Goal: Task Accomplishment & Management: Use online tool/utility

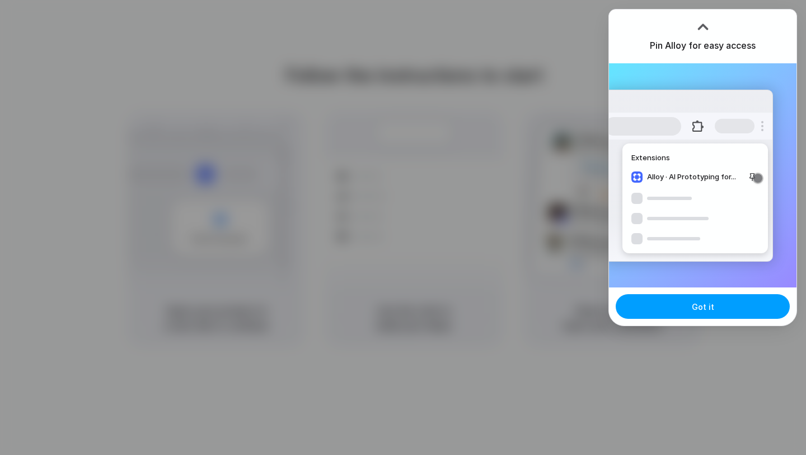
click at [673, 305] on button "Got it" at bounding box center [703, 306] width 174 height 25
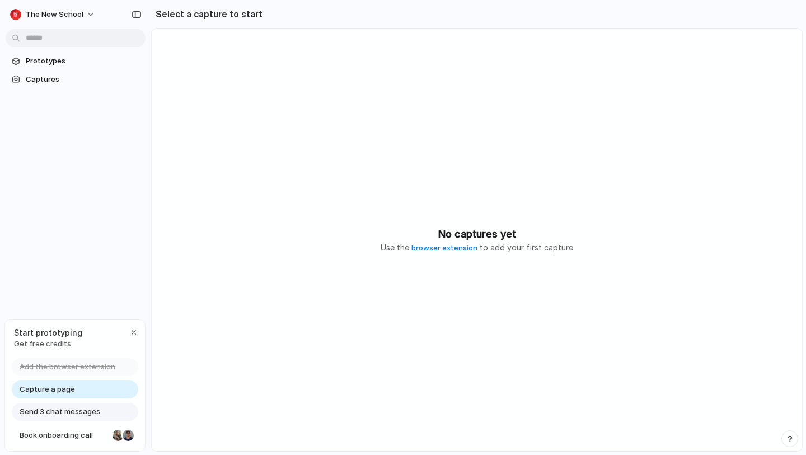
click at [403, 227] on div at bounding box center [403, 227] width 0 height 0
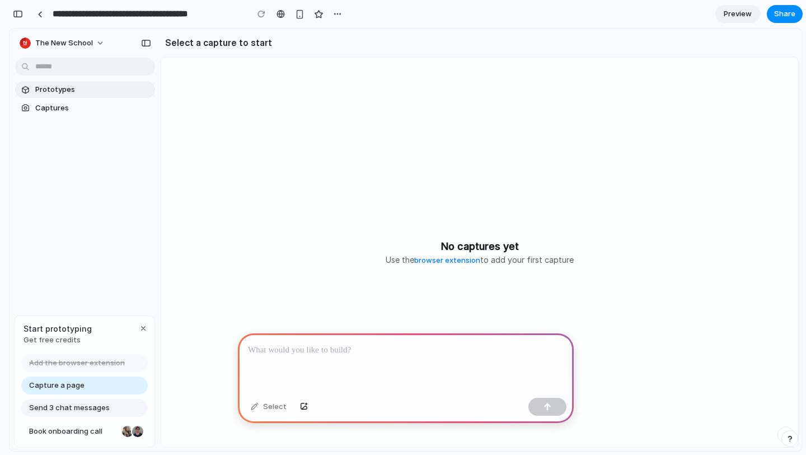
click at [50, 95] on link "Prototypes" at bounding box center [85, 89] width 140 height 17
click at [78, 87] on span "Prototypes" at bounding box center [92, 89] width 115 height 11
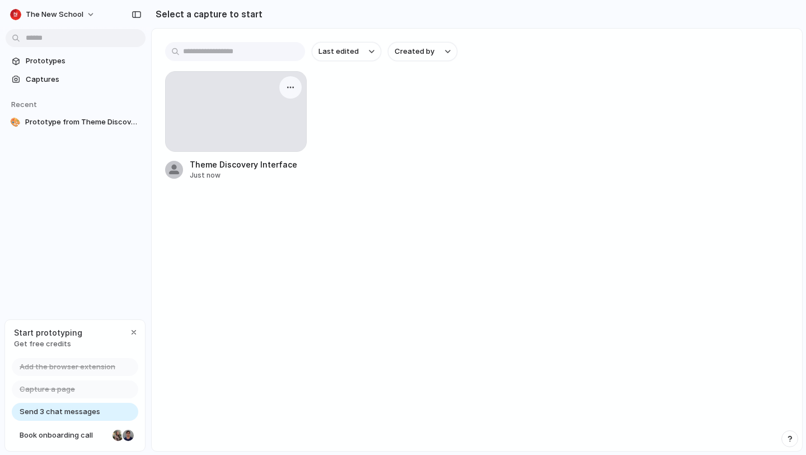
click at [254, 121] on div at bounding box center [236, 112] width 141 height 80
click at [223, 163] on div "Theme Discovery Interface" at bounding box center [244, 164] width 108 height 12
click at [288, 90] on div "button" at bounding box center [290, 87] width 9 height 9
click at [275, 110] on span "Create prototype" at bounding box center [258, 113] width 63 height 11
click at [97, 120] on span "Prototype from Theme Discovery Interface" at bounding box center [83, 121] width 116 height 11
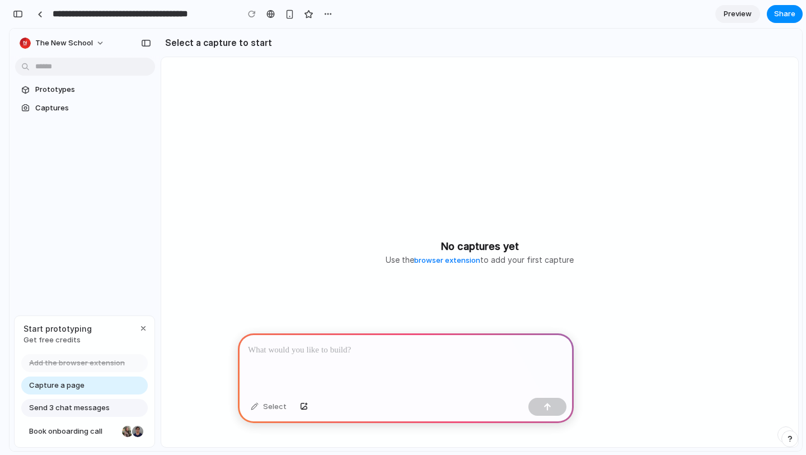
click at [115, 381] on link "Capture a page" at bounding box center [84, 385] width 127 height 18
click at [403, 227] on div at bounding box center [403, 227] width 0 height 0
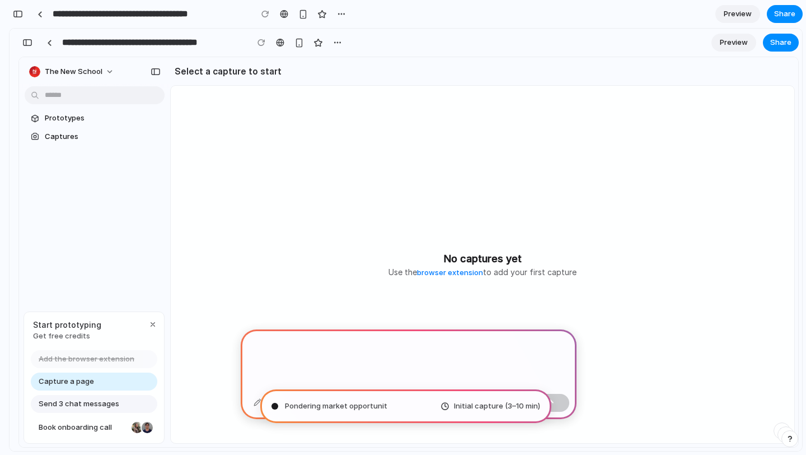
click at [348, 407] on span "Pondering market opportunit" at bounding box center [336, 405] width 102 height 11
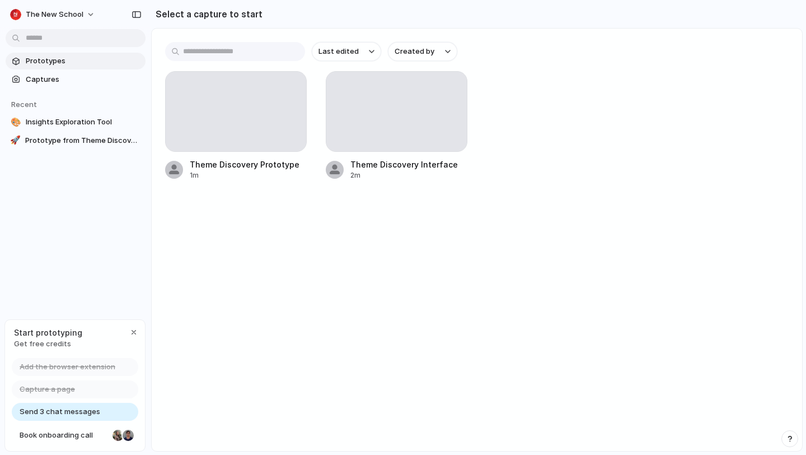
click at [101, 62] on span "Prototypes" at bounding box center [83, 60] width 115 height 11
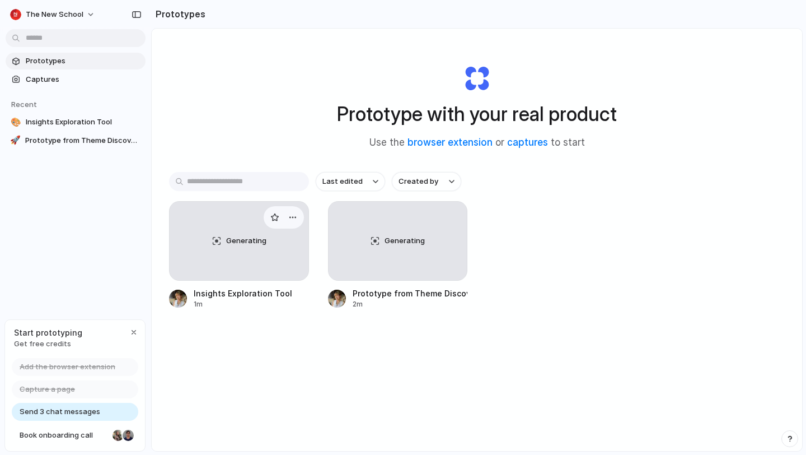
click at [246, 219] on div "Generating" at bounding box center [239, 241] width 139 height 78
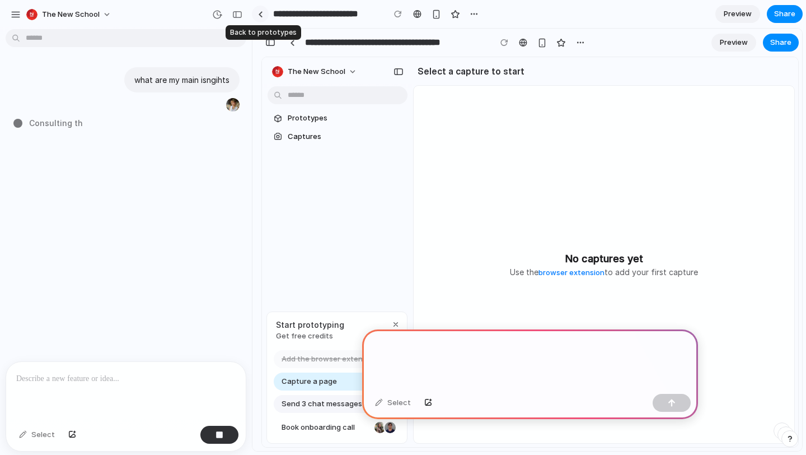
click at [265, 20] on link at bounding box center [260, 14] width 17 height 17
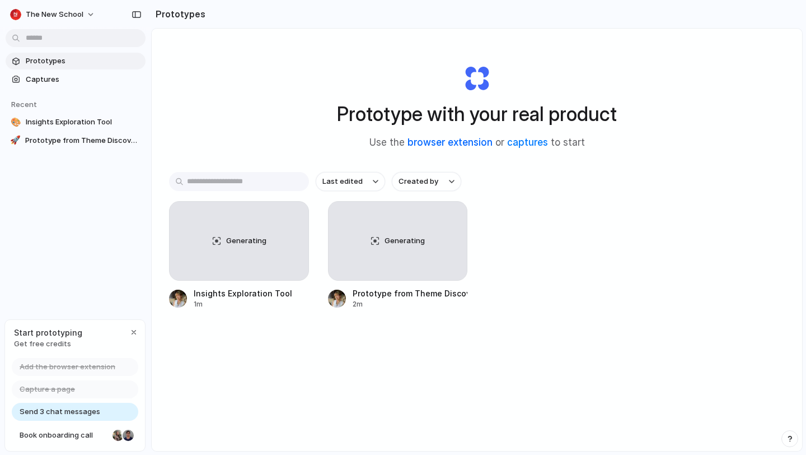
click at [446, 144] on link "browser extension" at bounding box center [450, 142] width 85 height 11
click at [403, 227] on div at bounding box center [403, 227] width 0 height 0
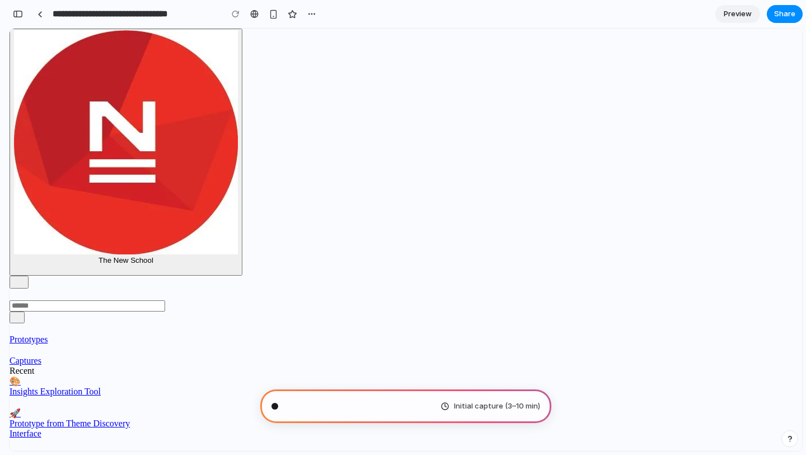
scroll to position [193, 0]
type input "**********"
click at [146, 396] on div at bounding box center [85, 401] width 151 height 11
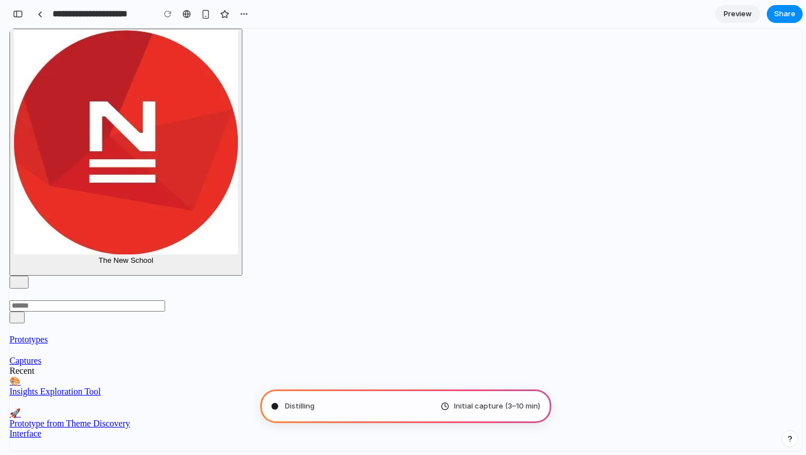
click at [101, 386] on span "Insights Exploration Tool" at bounding box center [55, 391] width 91 height 10
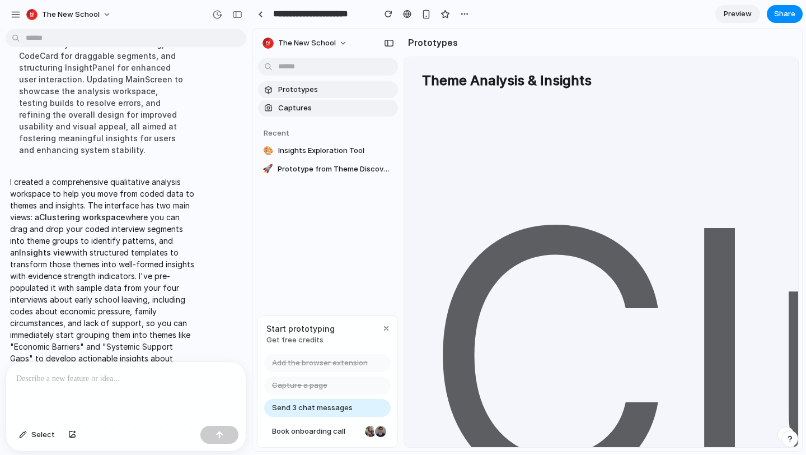
scroll to position [328, 0]
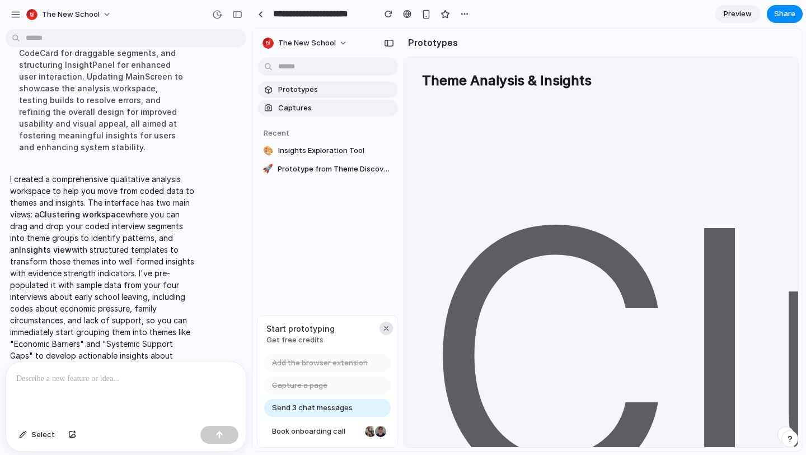
click at [385, 326] on div "button" at bounding box center [386, 328] width 9 height 9
click at [368, 90] on span "Prototypes" at bounding box center [335, 89] width 115 height 11
click at [321, 154] on span "Insights Exploration Tool" at bounding box center [335, 150] width 115 height 11
drag, startPoint x: 800, startPoint y: 275, endPoint x: 800, endPoint y: 261, distance: 14.0
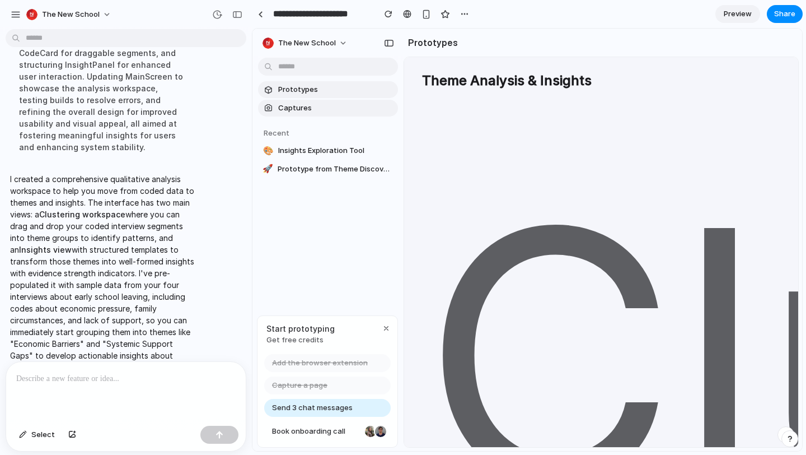
click at [800, 261] on div "Prototypes Theme Analysis & Insights Cluster your coded data to identify patter…" at bounding box center [603, 240] width 399 height 422
click at [788, 434] on div "button" at bounding box center [790, 438] width 8 height 8
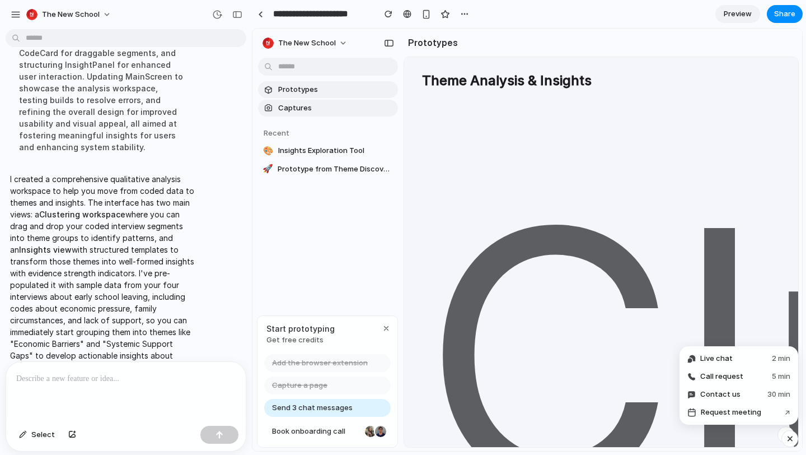
click at [386, 324] on div "button" at bounding box center [386, 328] width 9 height 9
click at [59, 377] on p at bounding box center [125, 378] width 219 height 13
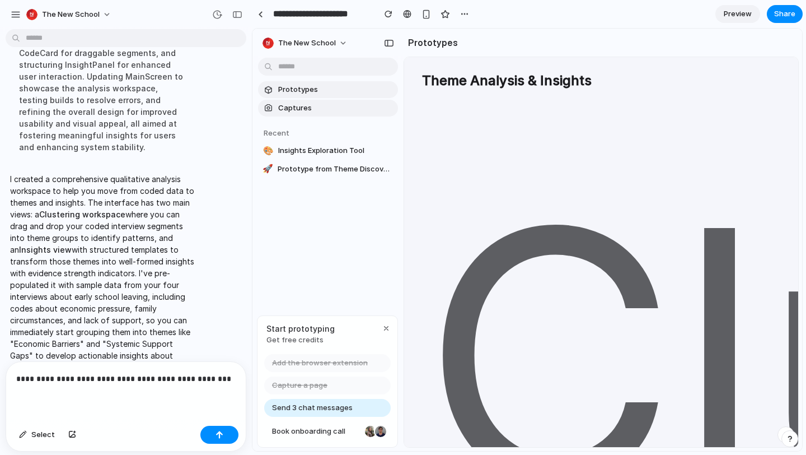
scroll to position [408, 0]
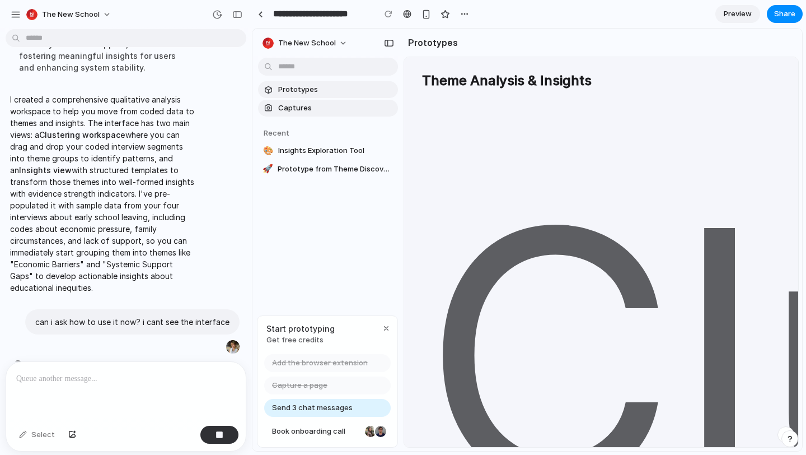
click at [735, 15] on span "Preview" at bounding box center [738, 13] width 28 height 11
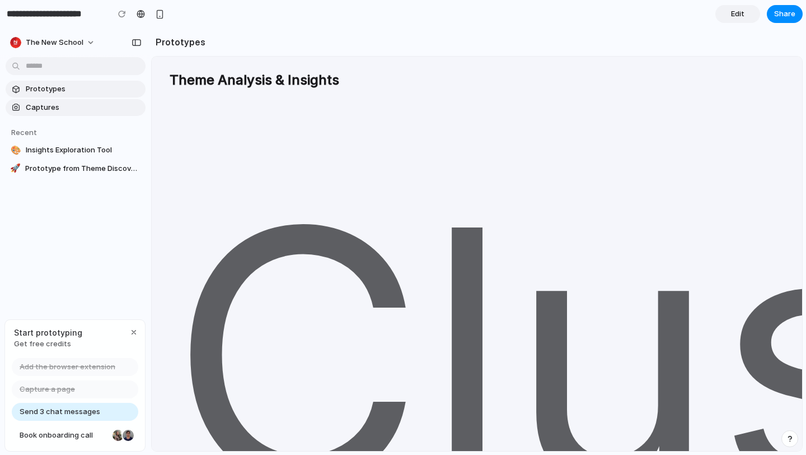
click at [725, 10] on link "Edit" at bounding box center [738, 14] width 45 height 18
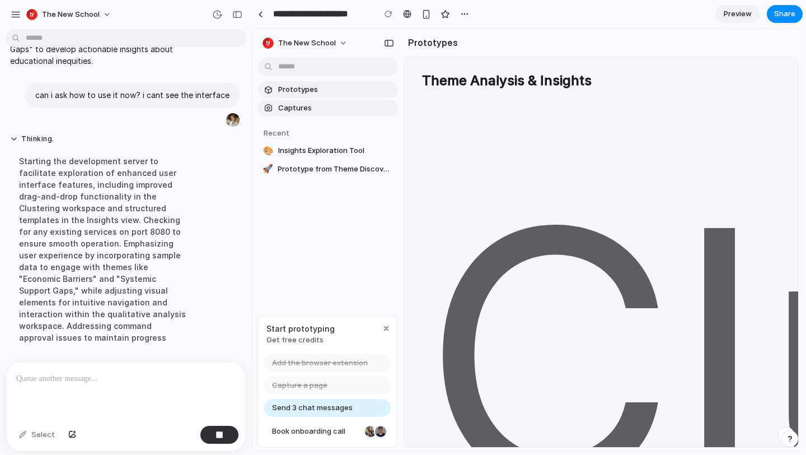
scroll to position [442, 0]
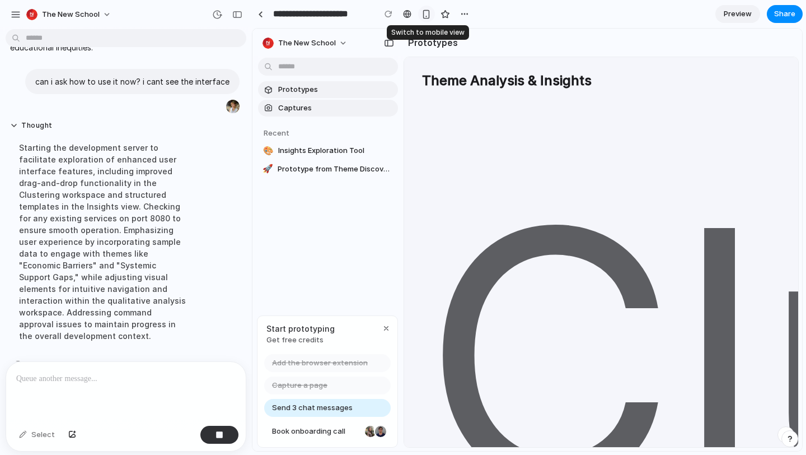
click at [427, 12] on div "button" at bounding box center [427, 15] width 10 height 10
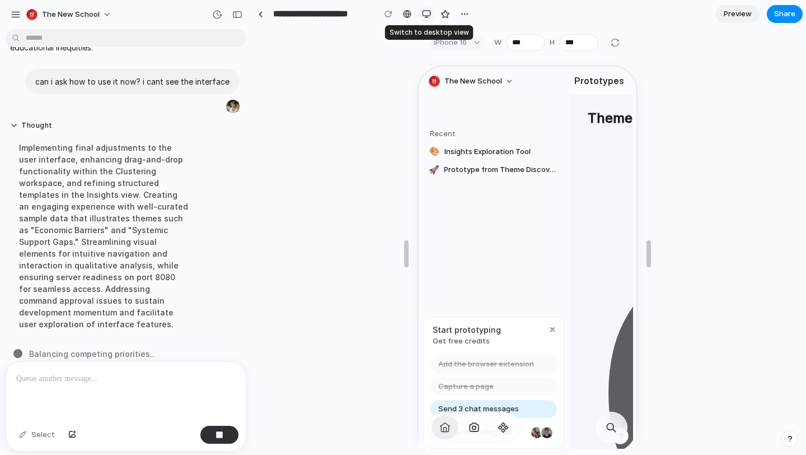
click at [428, 13] on div "button" at bounding box center [426, 14] width 9 height 9
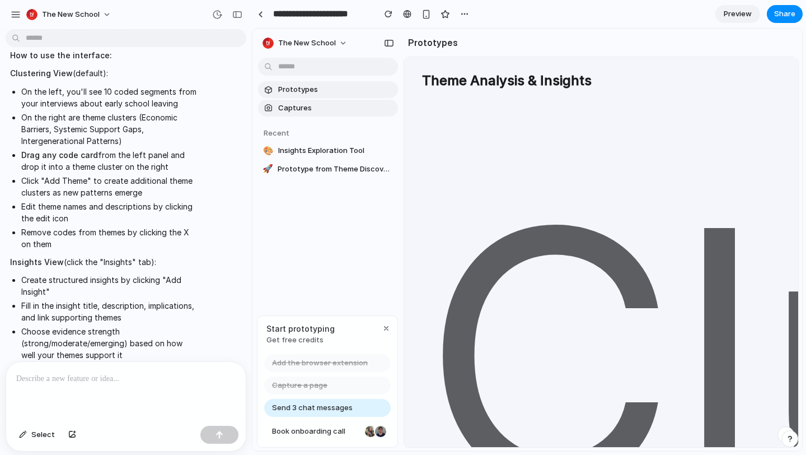
scroll to position [833, 0]
click at [296, 151] on span "Insights Exploration Tool" at bounding box center [335, 150] width 115 height 11
click at [388, 146] on div at bounding box center [388, 150] width 13 height 13
click at [335, 149] on span "Insights Exploration Tool" at bounding box center [335, 150] width 115 height 11
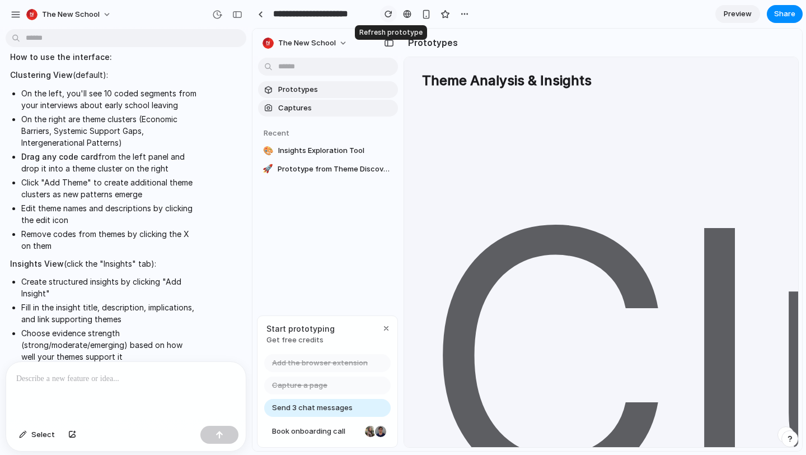
click at [386, 16] on div "button" at bounding box center [389, 14] width 8 height 8
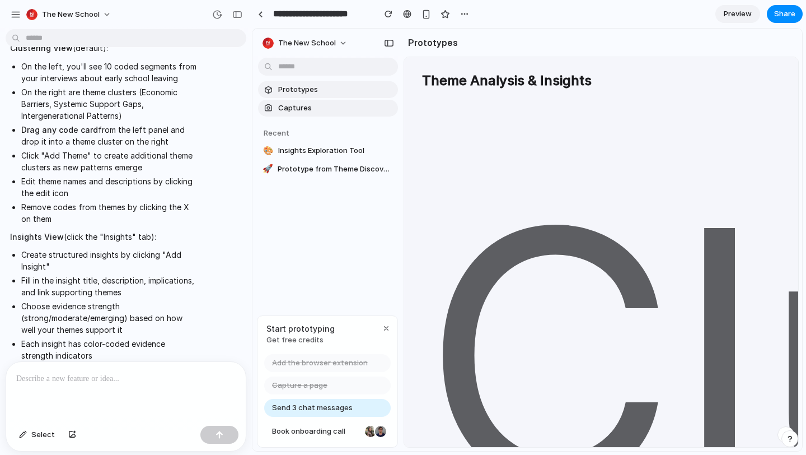
scroll to position [863, 0]
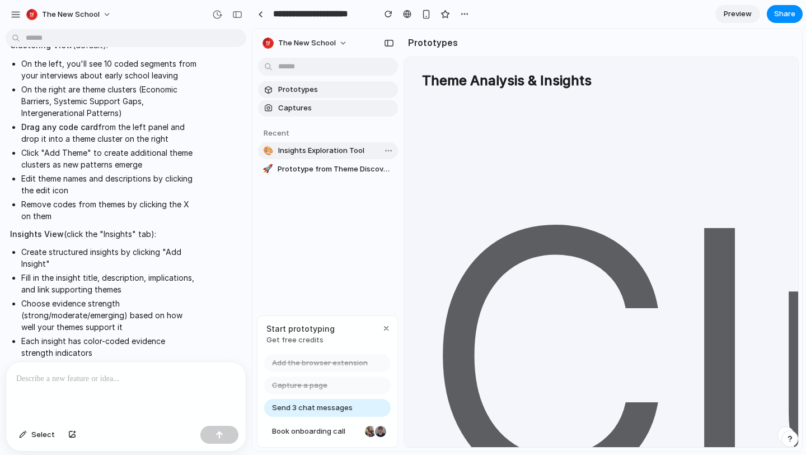
click at [328, 147] on span "Insights Exploration Tool" at bounding box center [335, 150] width 115 height 11
click at [328, 167] on span "Prototype from Theme Discovery Interface" at bounding box center [336, 168] width 116 height 11
click at [333, 169] on span "Prototype from Theme Discovery Interface" at bounding box center [336, 168] width 116 height 11
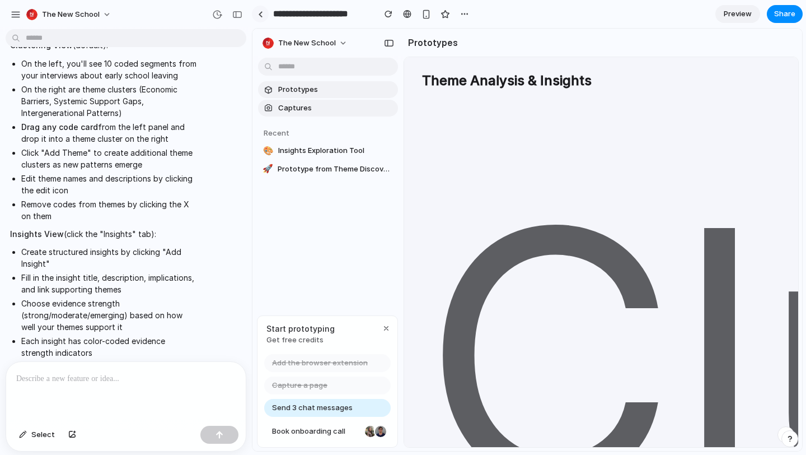
click at [263, 16] on link at bounding box center [260, 14] width 17 height 17
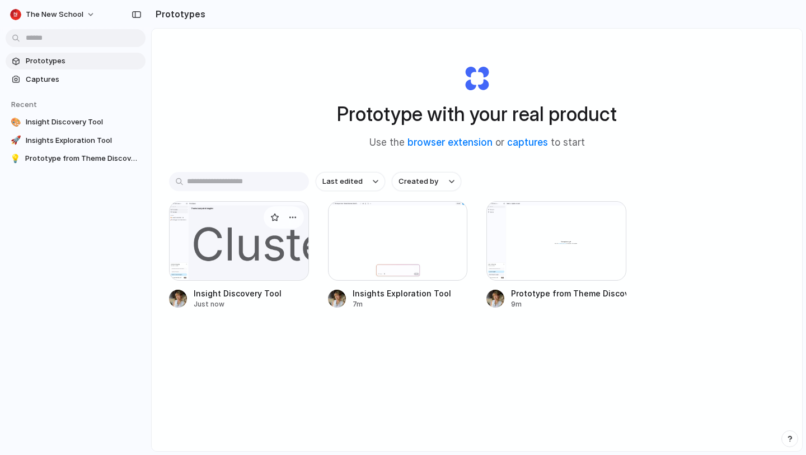
click at [248, 254] on div at bounding box center [239, 241] width 140 height 80
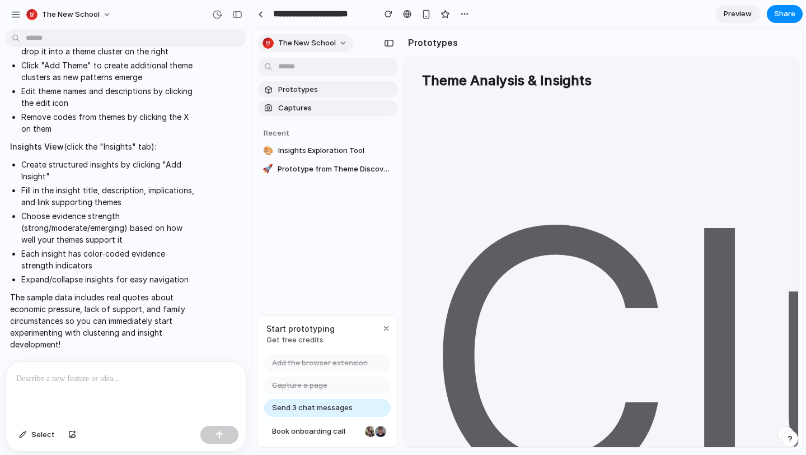
click at [335, 38] on button "The New School" at bounding box center [305, 43] width 95 height 18
click at [343, 41] on button "The New School" at bounding box center [305, 43] width 95 height 18
click at [391, 39] on div "button" at bounding box center [389, 43] width 10 height 8
click at [392, 43] on div "button" at bounding box center [389, 43] width 10 height 8
click at [461, 10] on div "button" at bounding box center [464, 14] width 9 height 9
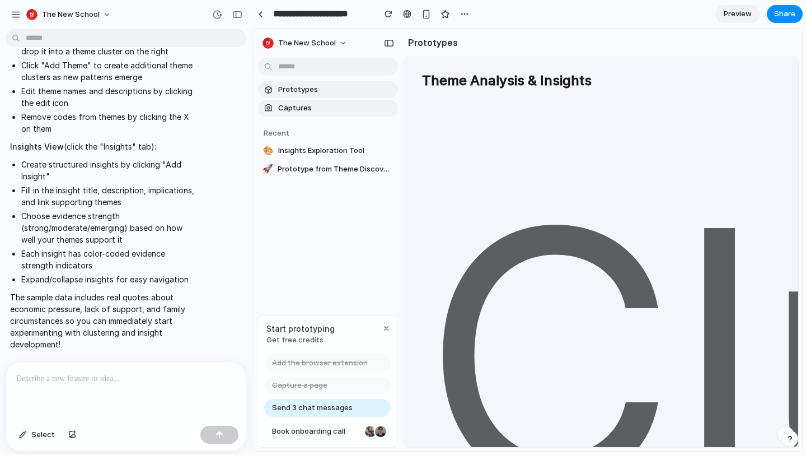
click at [492, 12] on div "Duplicate Delete" at bounding box center [403, 227] width 806 height 455
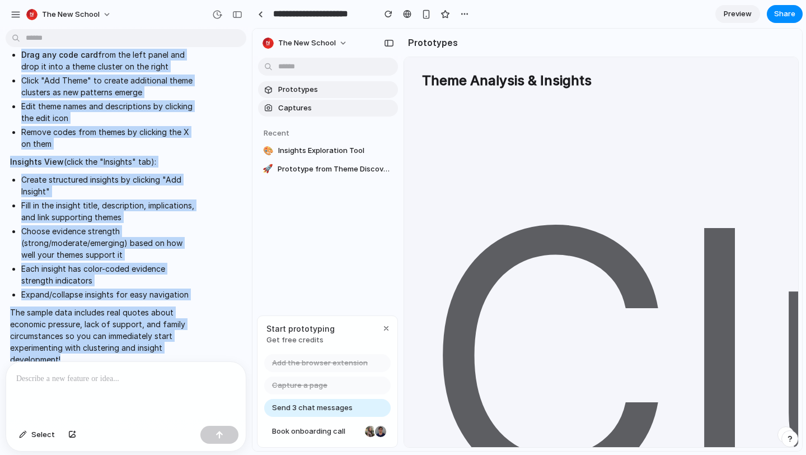
scroll to position [744, 0]
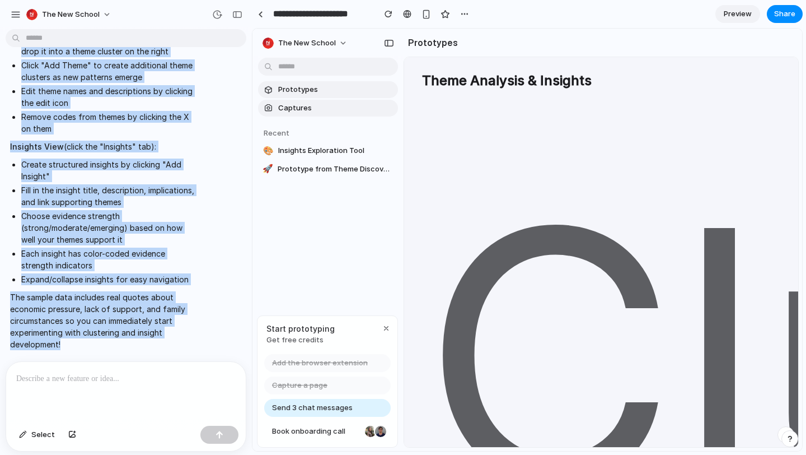
drag, startPoint x: 10, startPoint y: 106, endPoint x: 199, endPoint y: 372, distance: 326.3
click at [199, 372] on div "i want to know how to get to my insights better. I annotated and analyzed my da…" at bounding box center [126, 244] width 252 height 421
copy div "The interface is ready! To see it, you'll need to start the development server.…"
click at [463, 12] on div "button" at bounding box center [464, 14] width 9 height 9
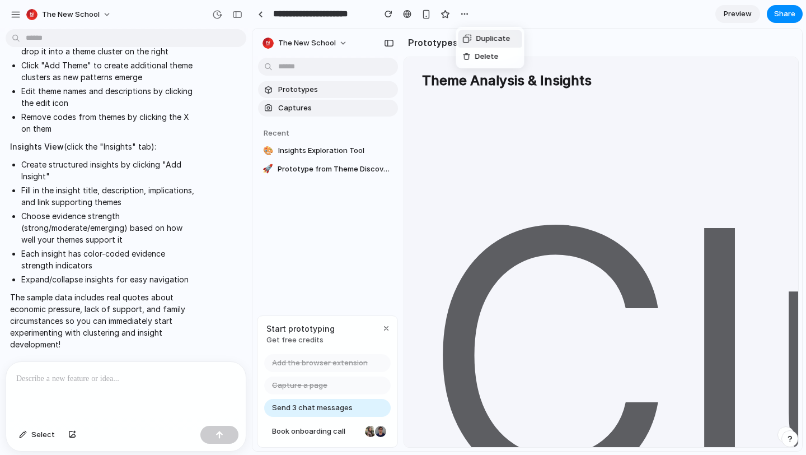
click at [541, 9] on div "Duplicate Delete" at bounding box center [403, 227] width 806 height 455
click at [742, 14] on span "Preview" at bounding box center [738, 13] width 28 height 11
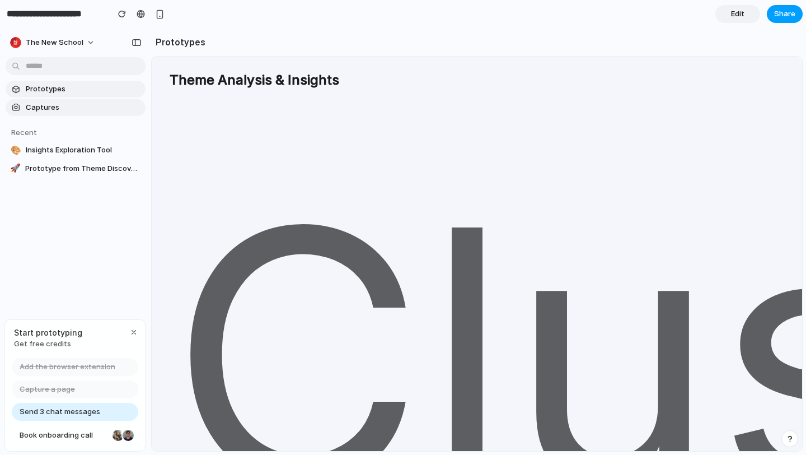
click at [790, 16] on span "Share" at bounding box center [784, 13] width 21 height 11
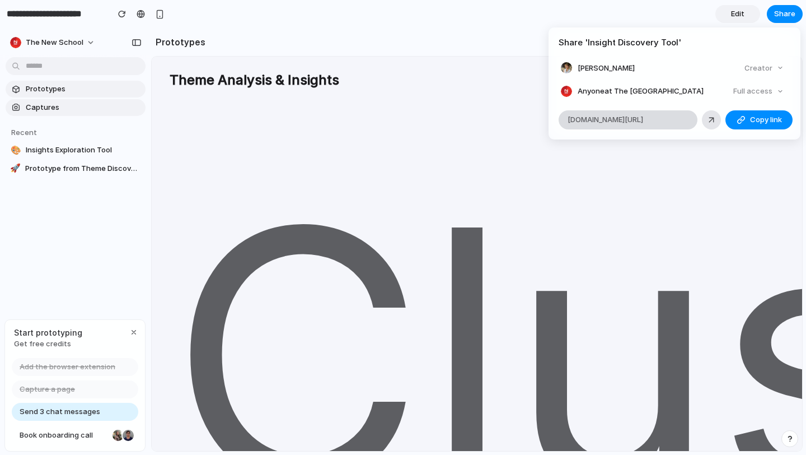
click at [643, 122] on span "alloy.app/the-new-school/p/2ccaf989-a15a-4321-b8ce-888e62697e2a" at bounding box center [606, 119] width 76 height 11
click at [740, 18] on div "Share ' Insight Discovery Tool ' Jarmila Skare Creator Anyone at The New School…" at bounding box center [403, 227] width 806 height 455
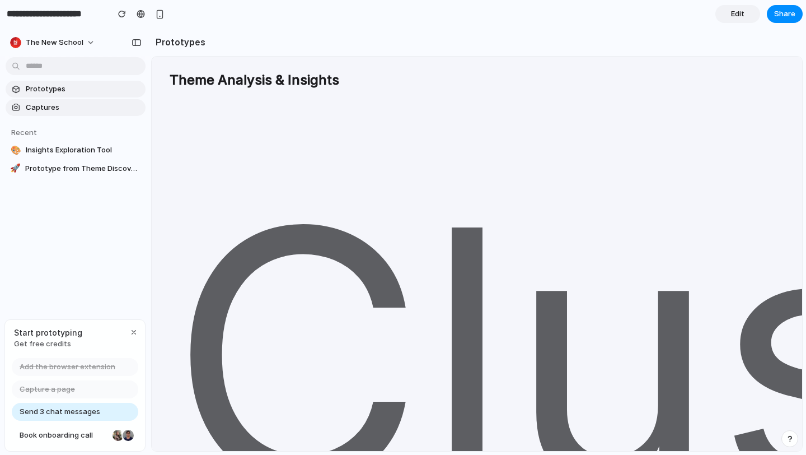
click at [733, 13] on span "Edit" at bounding box center [737, 13] width 13 height 11
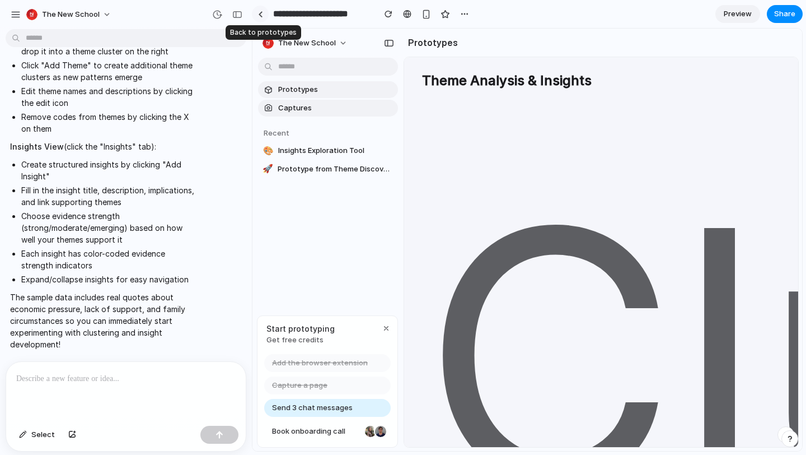
click at [258, 12] on link at bounding box center [260, 14] width 17 height 17
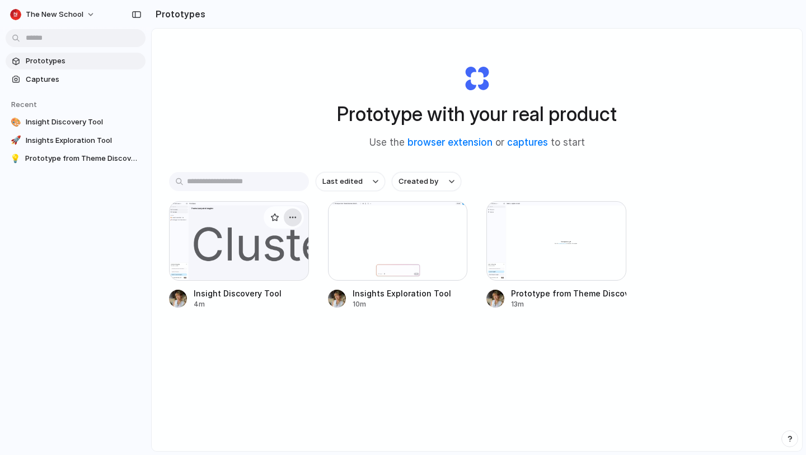
click at [294, 217] on div "button" at bounding box center [292, 217] width 9 height 9
click at [246, 139] on div "Open in new tab Rename Copy link Delete" at bounding box center [403, 227] width 806 height 455
click at [291, 217] on div "button" at bounding box center [292, 217] width 9 height 9
click at [280, 241] on span "Open in new tab" at bounding box center [268, 242] width 58 height 11
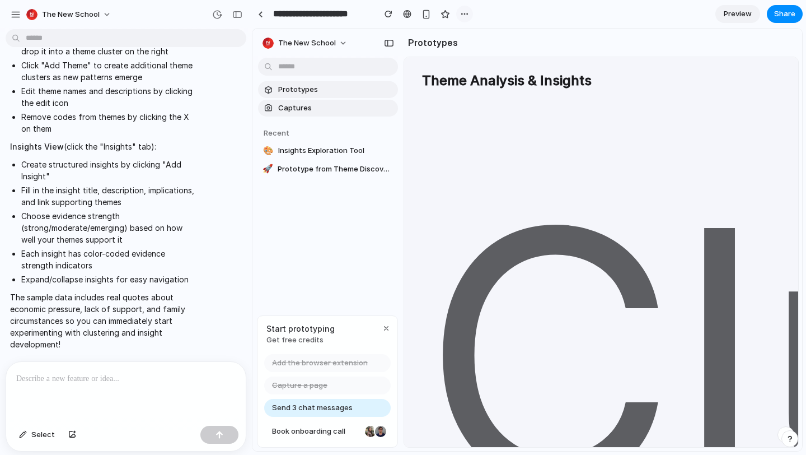
click at [459, 12] on button "button" at bounding box center [464, 14] width 17 height 17
click at [49, 434] on div "Duplicate Delete" at bounding box center [403, 227] width 806 height 455
click at [39, 433] on span "Select" at bounding box center [43, 434] width 24 height 11
click at [101, 11] on button "The New School" at bounding box center [69, 15] width 95 height 18
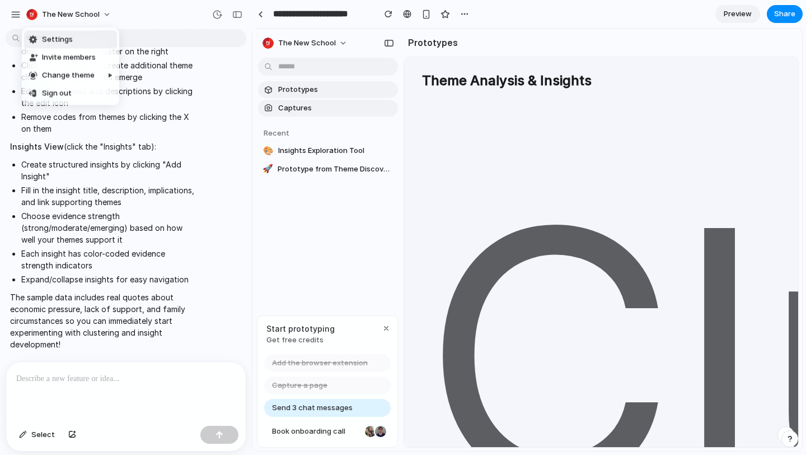
click at [14, 17] on div "Settings Invite members Change theme Sign out" at bounding box center [403, 227] width 806 height 455
click at [17, 15] on div "button" at bounding box center [16, 15] width 10 height 10
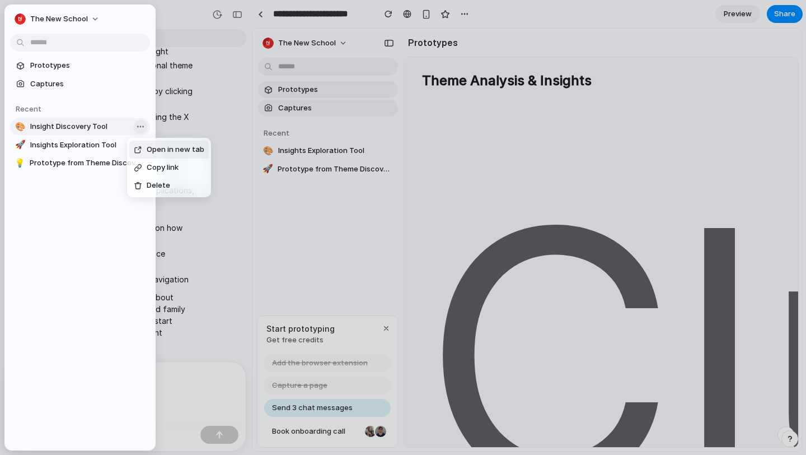
click at [144, 124] on body "The New School i want to know how to get to my insights better. I annotated and…" at bounding box center [403, 227] width 806 height 455
click at [87, 60] on div "Open in new tab Copy link Delete" at bounding box center [403, 227] width 806 height 455
click at [90, 64] on span "Prototypes" at bounding box center [87, 65] width 115 height 11
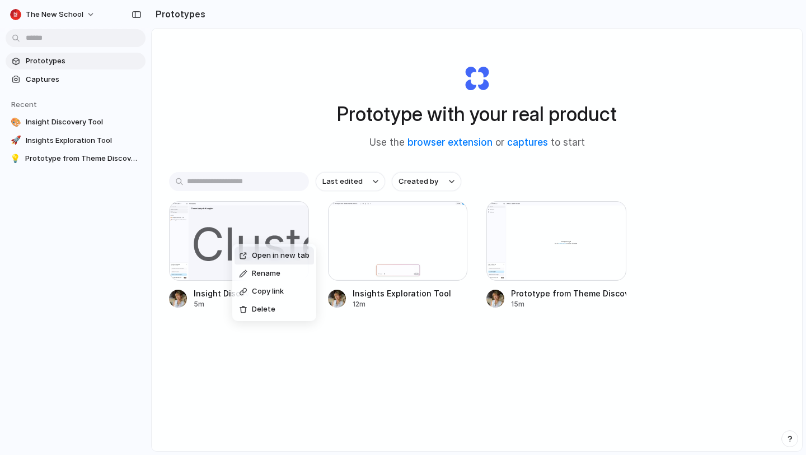
click at [305, 127] on div "Open in new tab Rename Copy link Delete" at bounding box center [403, 227] width 806 height 455
click at [403, 227] on div at bounding box center [403, 227] width 0 height 0
click at [267, 64] on div "Prototype with your real product Use the browser extension or captures to start" at bounding box center [477, 102] width 448 height 121
click at [403, 227] on div at bounding box center [403, 227] width 0 height 0
click at [289, 218] on div "button" at bounding box center [292, 217] width 9 height 9
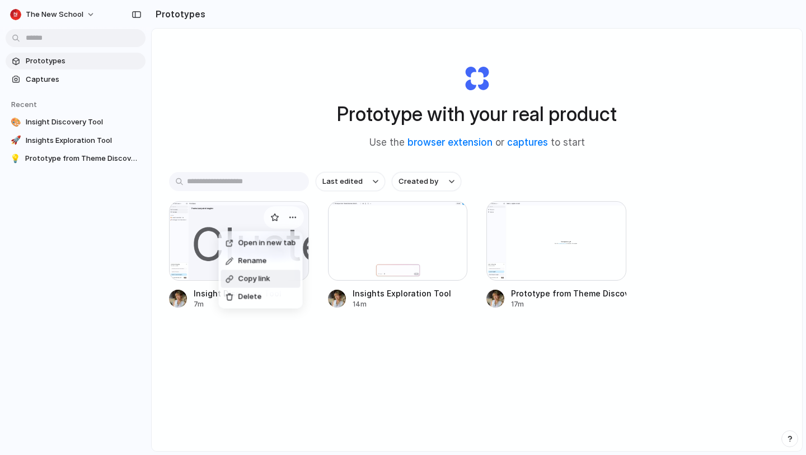
click at [268, 283] on span "Copy link" at bounding box center [255, 278] width 32 height 11
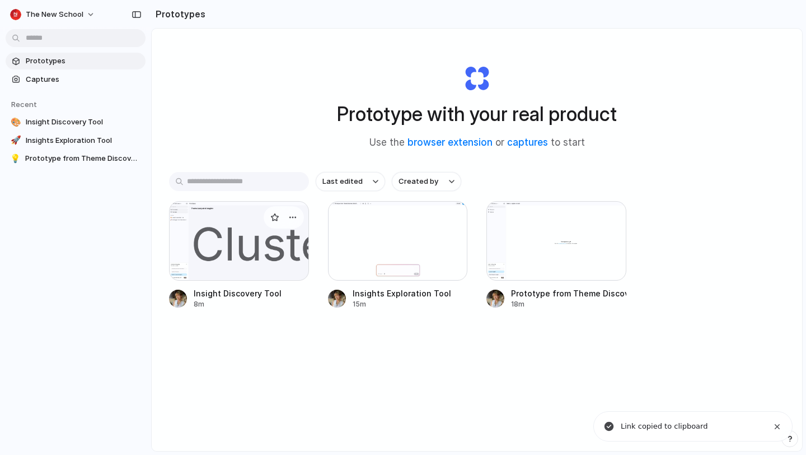
click at [277, 244] on div at bounding box center [239, 241] width 140 height 80
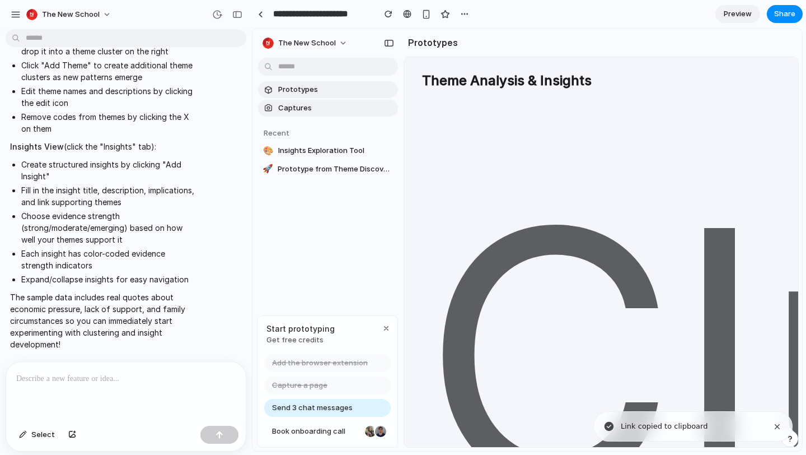
drag, startPoint x: 478, startPoint y: 286, endPoint x: 457, endPoint y: 226, distance: 63.9
drag, startPoint x: 701, startPoint y: 275, endPoint x: 696, endPoint y: 221, distance: 55.1
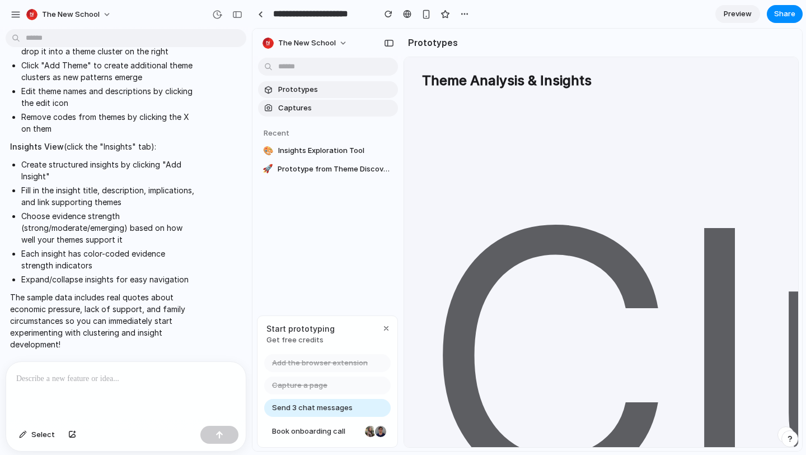
click at [789, 434] on div "button" at bounding box center [790, 438] width 8 height 8
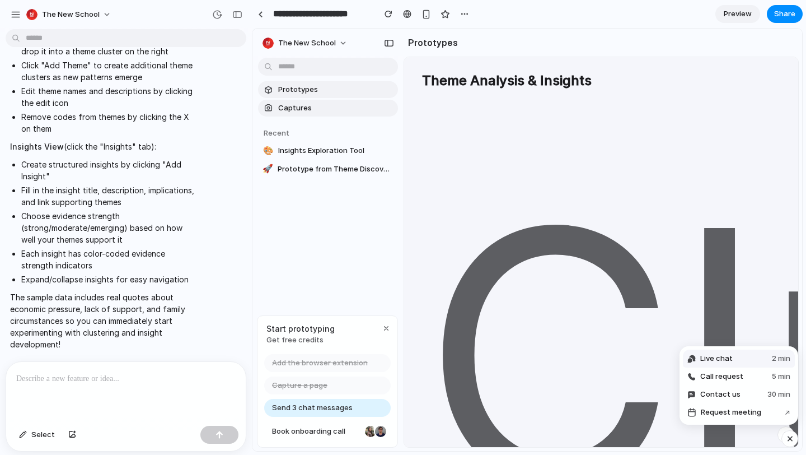
click at [423, 15] on div "button" at bounding box center [427, 15] width 10 height 10
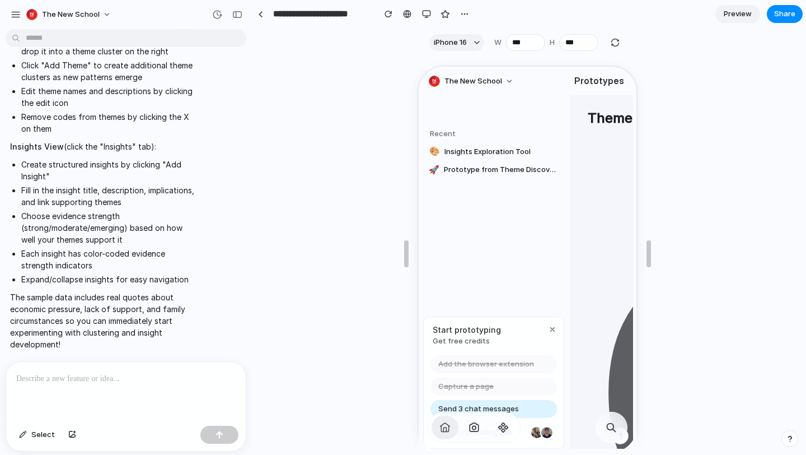
drag, startPoint x: 600, startPoint y: 181, endPoint x: 549, endPoint y: 180, distance: 51.0
click at [549, 180] on div "The New School Prototypes Captures Recent 🎨 Insights Exploration Tool 🚀 Prototy…" at bounding box center [526, 258] width 218 height 385
click at [613, 425] on span at bounding box center [609, 425] width 13 height 13
click at [501, 424] on span "button" at bounding box center [501, 425] width 13 height 13
click at [499, 427] on span "button" at bounding box center [501, 425] width 13 height 13
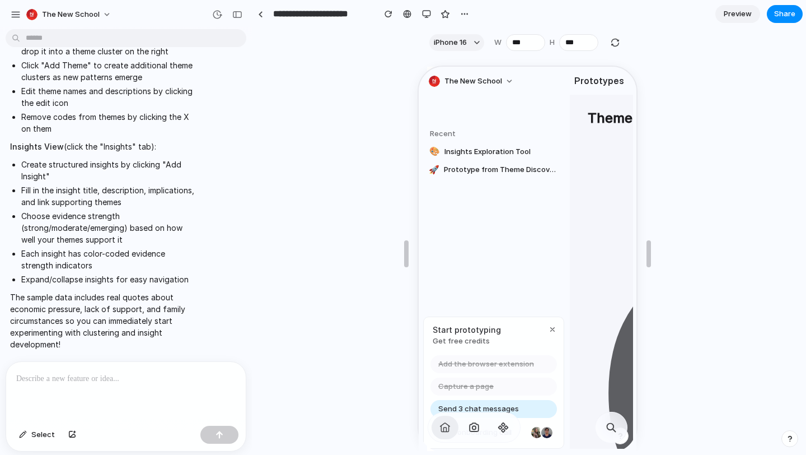
click at [84, 371] on div at bounding box center [126, 391] width 240 height 59
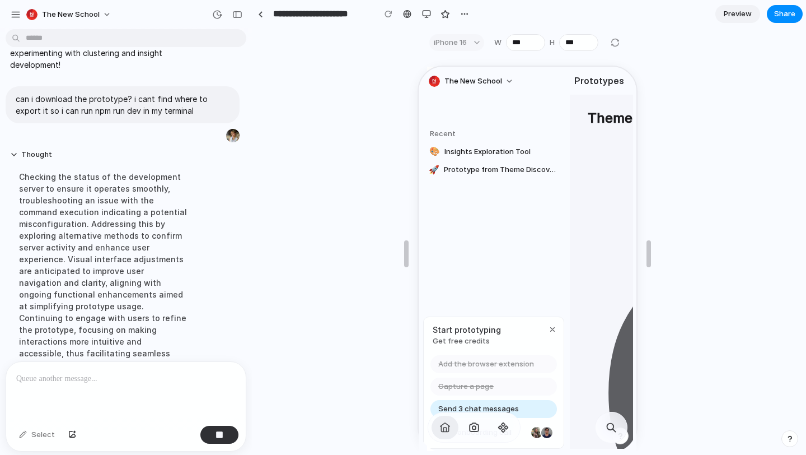
scroll to position [1064, 0]
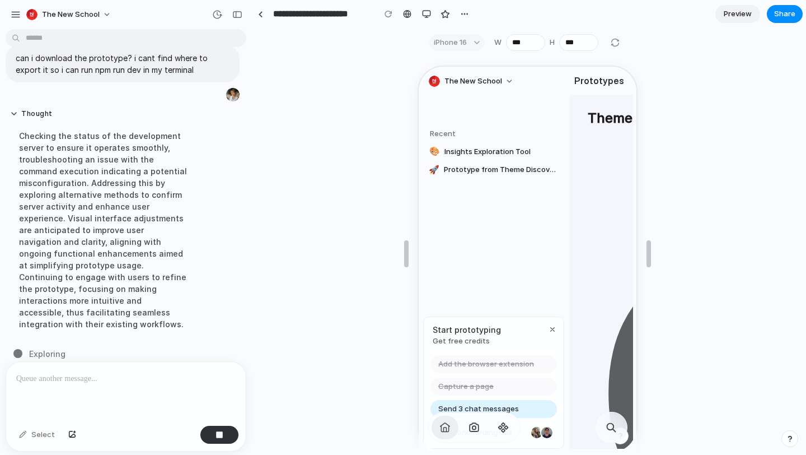
click at [471, 420] on span "button" at bounding box center [472, 425] width 13 height 13
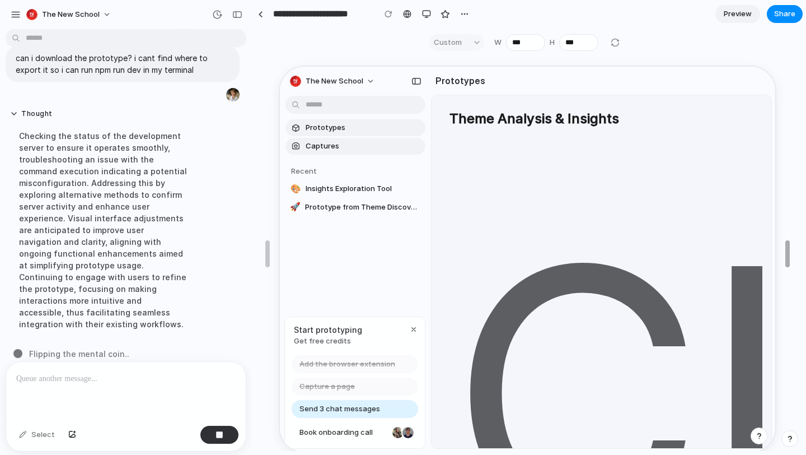
type input "***"
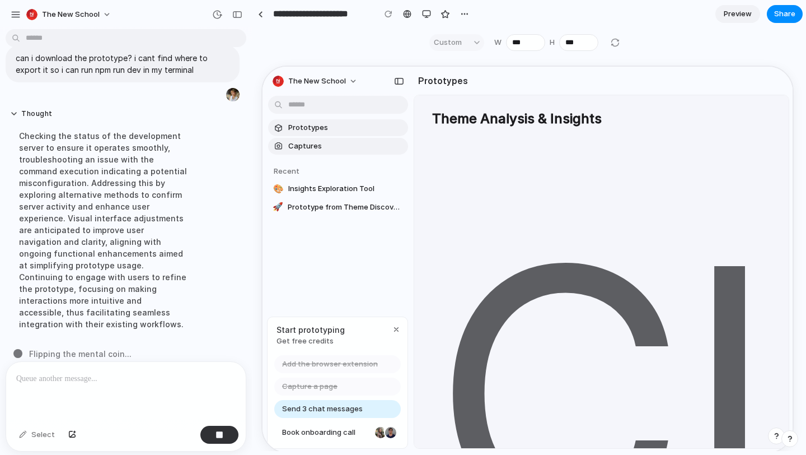
drag, startPoint x: 649, startPoint y: 247, endPoint x: 805, endPoint y: 228, distance: 156.9
drag, startPoint x: 572, startPoint y: 185, endPoint x: 464, endPoint y: 181, distance: 107.6
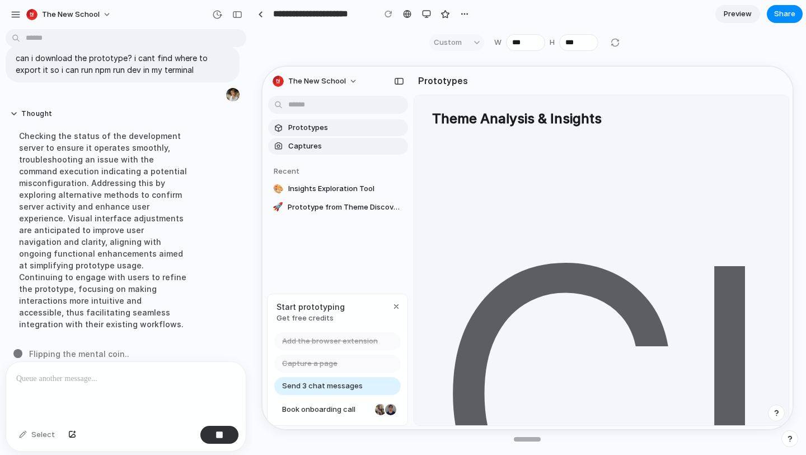
scroll to position [0, 0]
drag, startPoint x: 517, startPoint y: 438, endPoint x: 540, endPoint y: 310, distance: 130.7
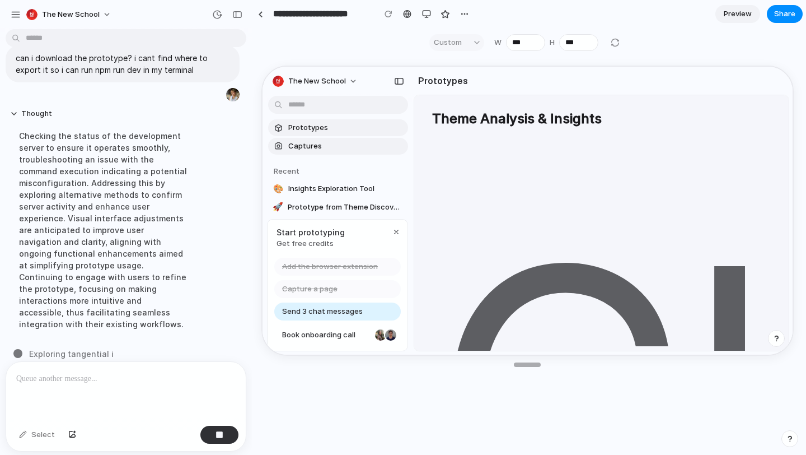
type input "***"
drag, startPoint x: 520, startPoint y: 423, endPoint x: 520, endPoint y: 359, distance: 63.8
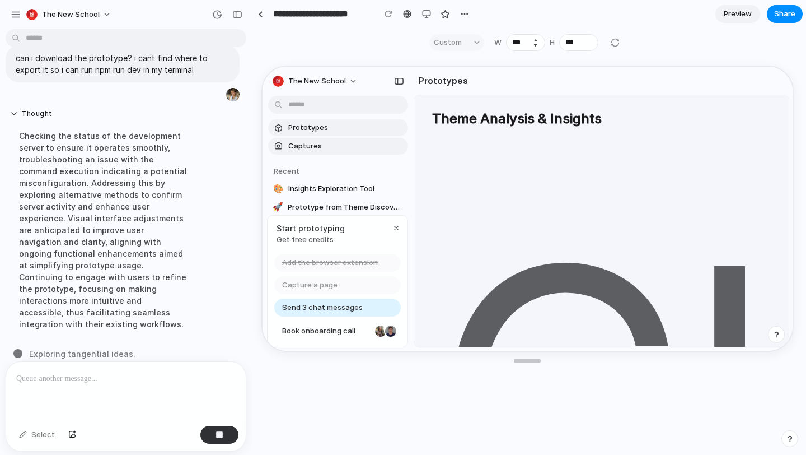
click at [535, 40] on button "Increment" at bounding box center [535, 40] width 11 height 6
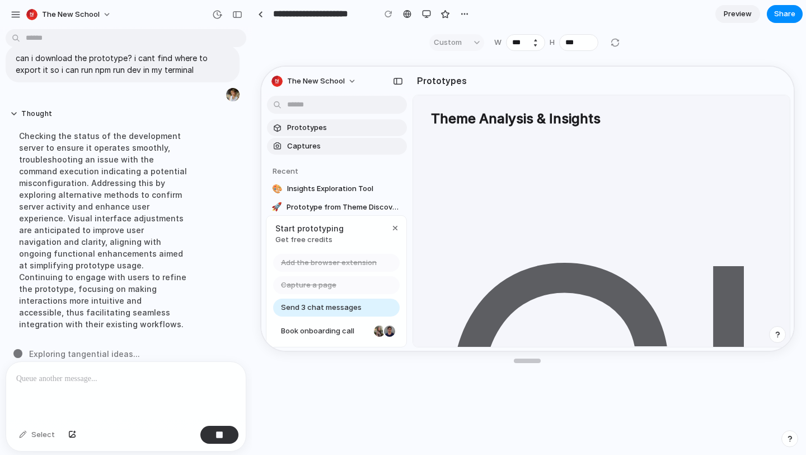
click at [535, 40] on button "Increment" at bounding box center [535, 40] width 11 height 6
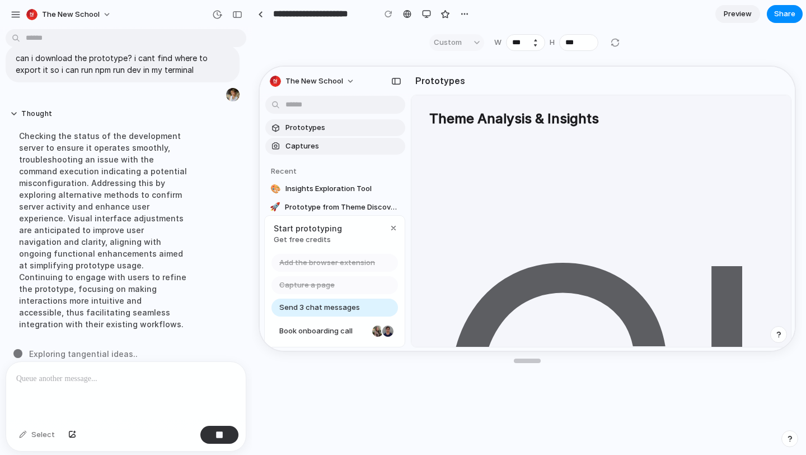
click at [535, 40] on button "Increment" at bounding box center [535, 40] width 11 height 6
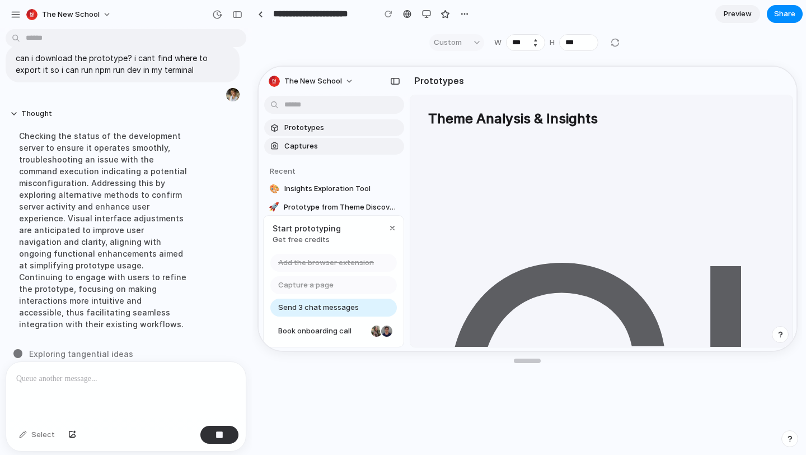
click at [535, 40] on button "Increment" at bounding box center [535, 40] width 11 height 6
click at [524, 40] on input "***" at bounding box center [525, 42] width 39 height 17
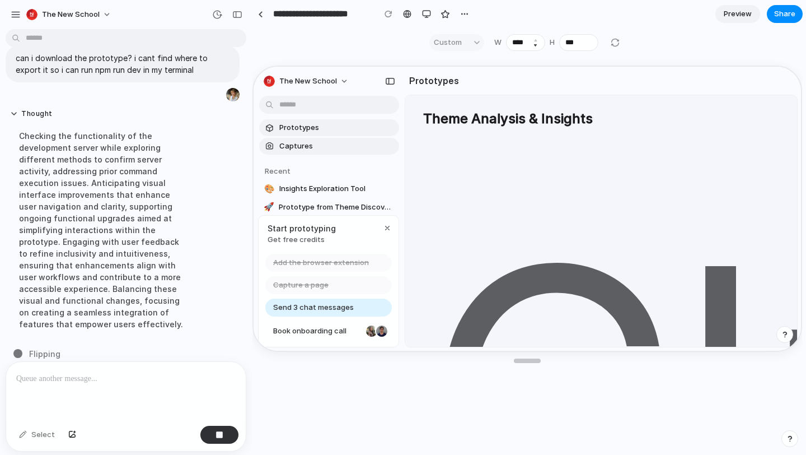
type input "****"
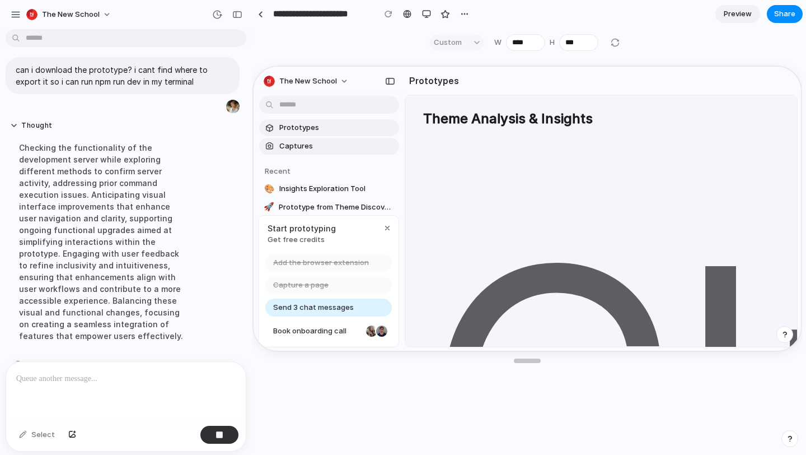
scroll to position [1064, 0]
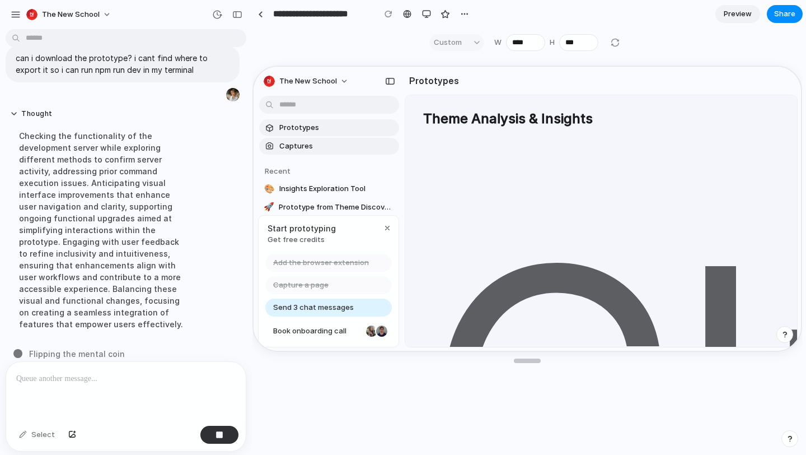
click at [613, 44] on div at bounding box center [615, 42] width 13 height 13
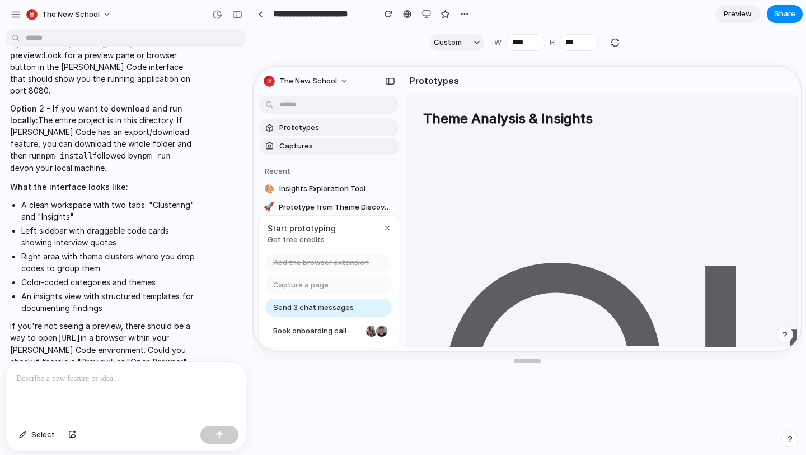
scroll to position [1476, 0]
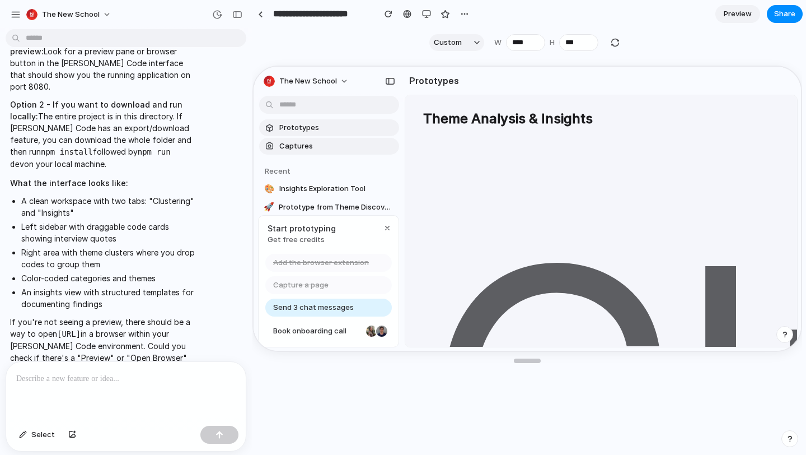
drag, startPoint x: 58, startPoint y: 305, endPoint x: 156, endPoint y: 304, distance: 98.0
click at [81, 329] on code "http://localhost:8080" at bounding box center [69, 333] width 24 height 9
copy code "http://localhost:8080"
click at [139, 246] on li "Right area with theme clusters where you drop codes to group them" at bounding box center [109, 258] width 176 height 24
click at [718, 16] on link "Preview" at bounding box center [738, 14] width 45 height 18
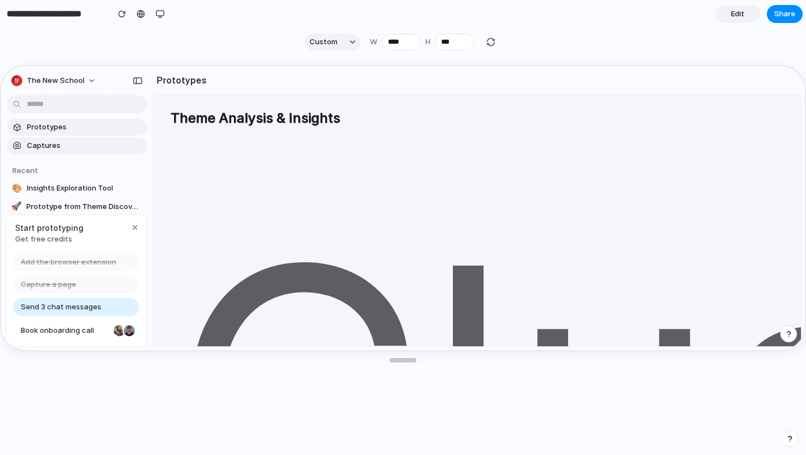
drag, startPoint x: 557, startPoint y: 195, endPoint x: 494, endPoint y: 198, distance: 62.8
click at [736, 13] on span "Edit" at bounding box center [737, 13] width 13 height 11
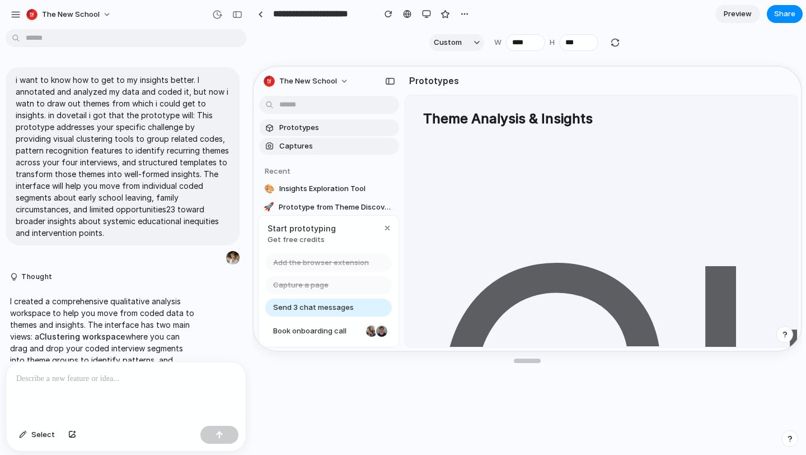
scroll to position [1259, 0]
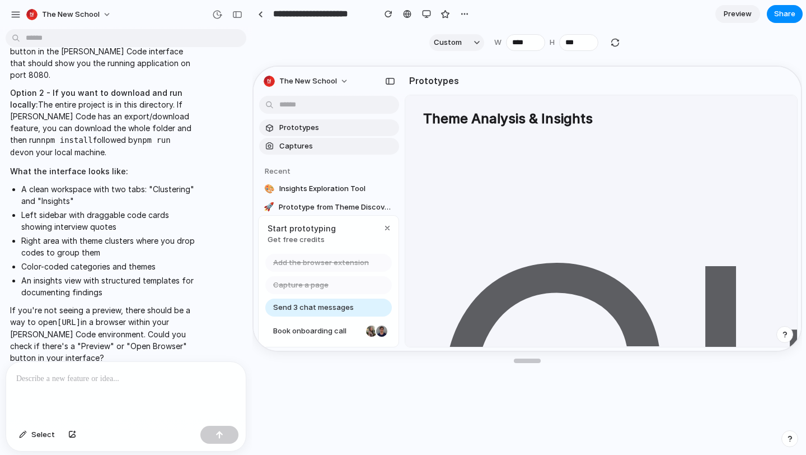
click at [64, 381] on p at bounding box center [125, 378] width 219 height 13
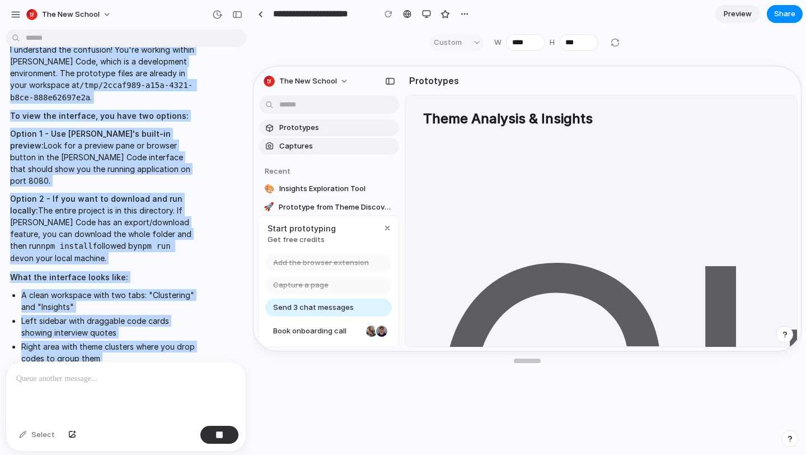
scroll to position [1118, 0]
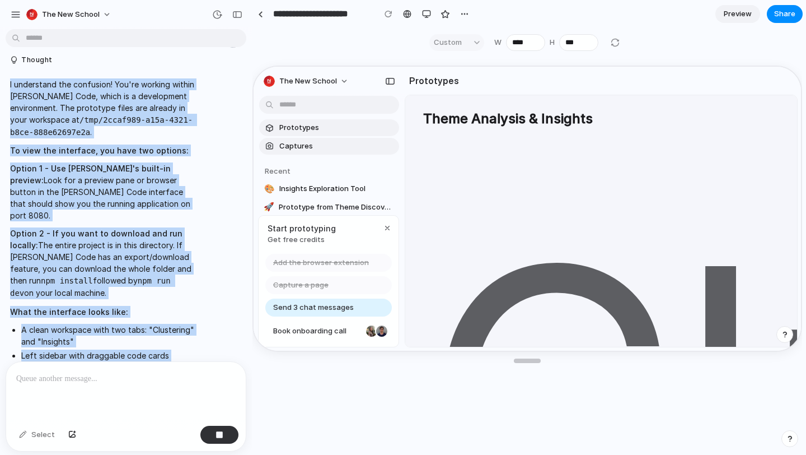
drag, startPoint x: 140, startPoint y: 334, endPoint x: 9, endPoint y: 82, distance: 284.0
click at [9, 82] on div "I understand the confusion! You're working within Claude Code, which is a devel…" at bounding box center [104, 291] width 196 height 439
copy span "I understand the confusion! You're working within Claude Code, which is a devel…"
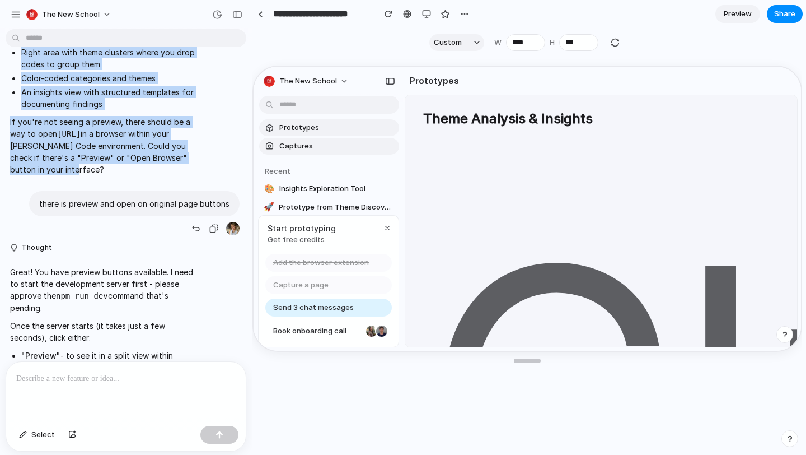
scroll to position [2004, 0]
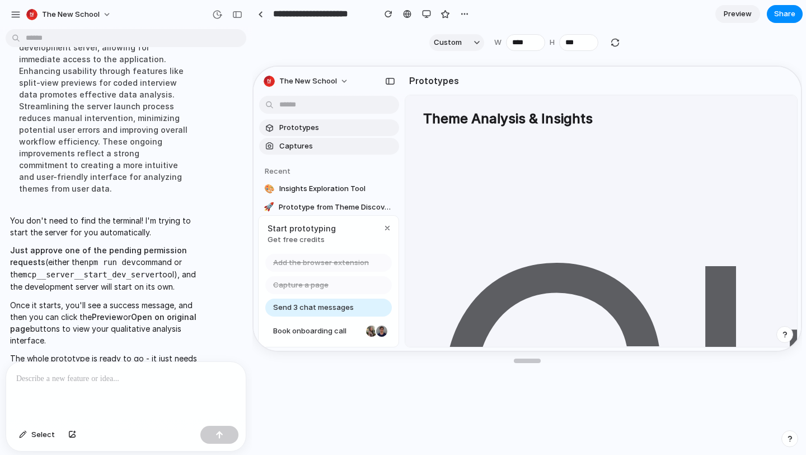
click at [36, 377] on p at bounding box center [125, 378] width 219 height 13
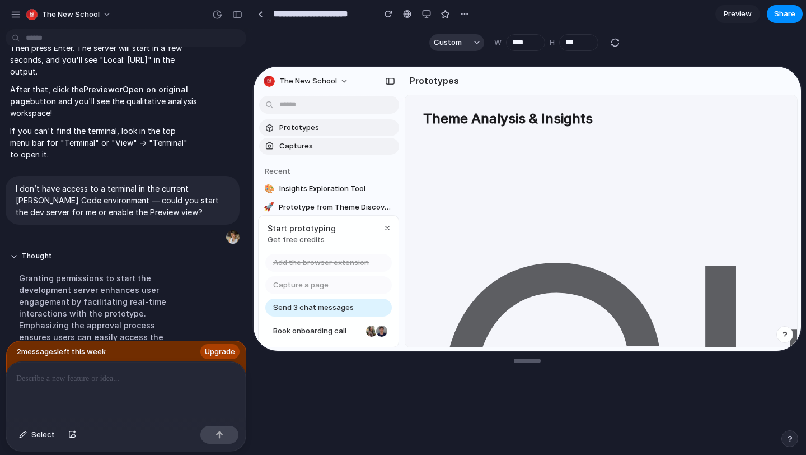
scroll to position [2605, 0]
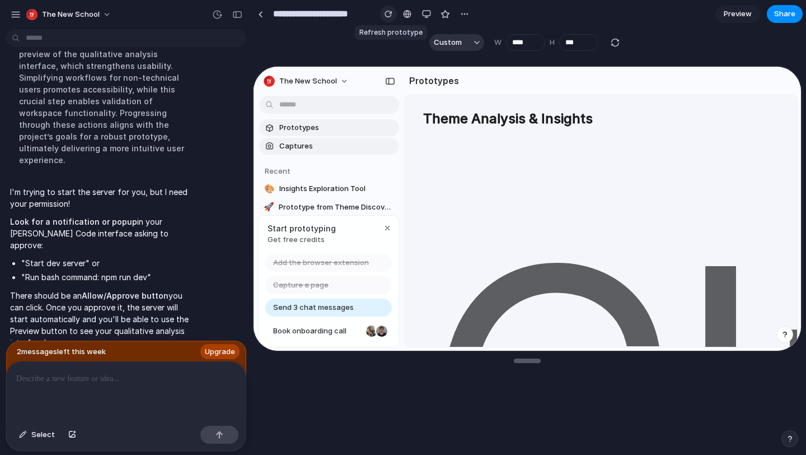
click at [389, 11] on div "button" at bounding box center [389, 14] width 8 height 8
click at [68, 379] on p at bounding box center [125, 378] width 219 height 13
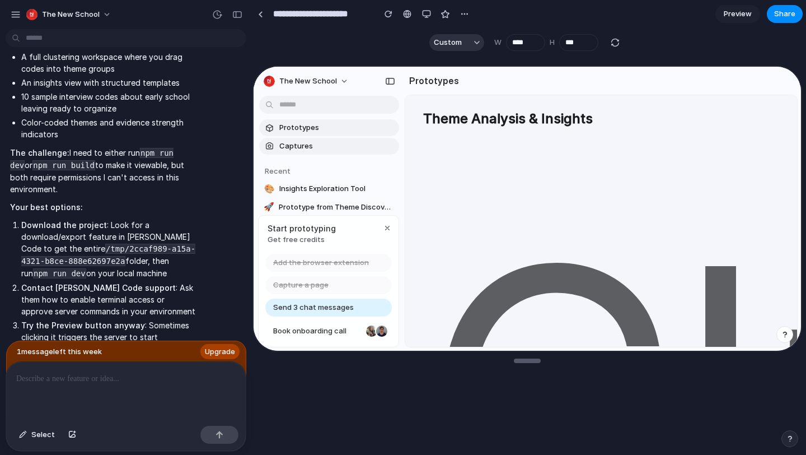
scroll to position [3189, 0]
click at [343, 77] on button "The New School" at bounding box center [305, 80] width 95 height 18
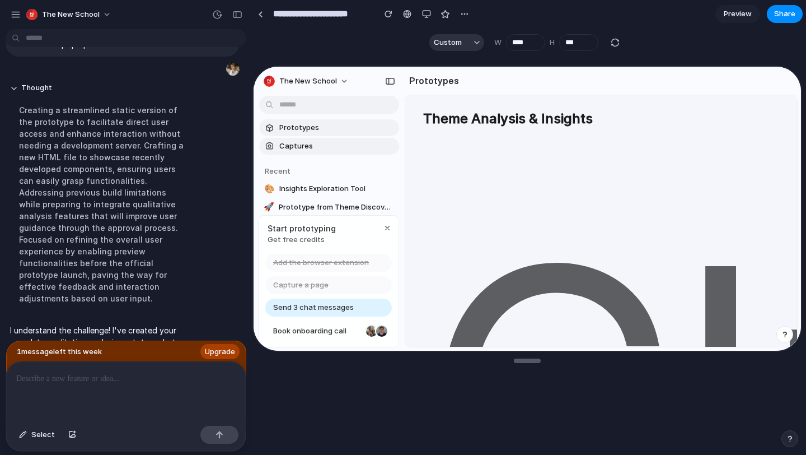
scroll to position [2815, 0]
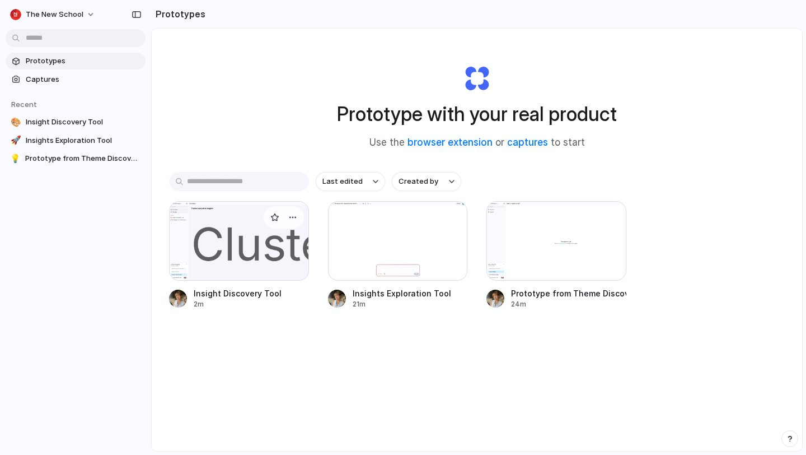
click at [261, 235] on div at bounding box center [239, 241] width 140 height 80
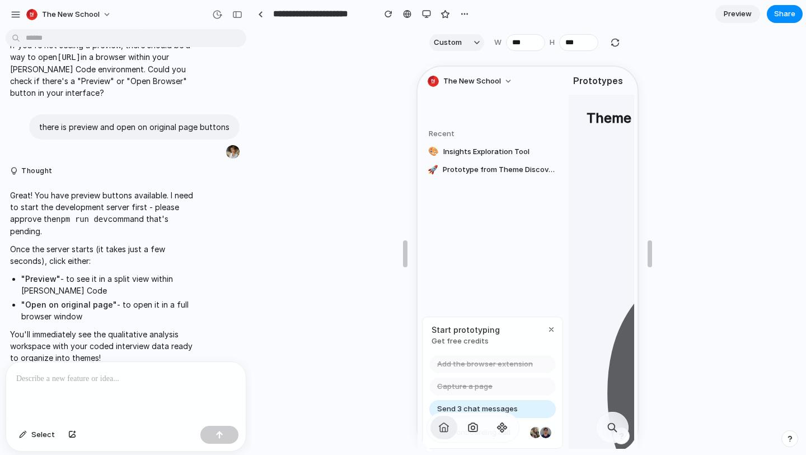
click at [730, 16] on span "Preview" at bounding box center [738, 13] width 28 height 11
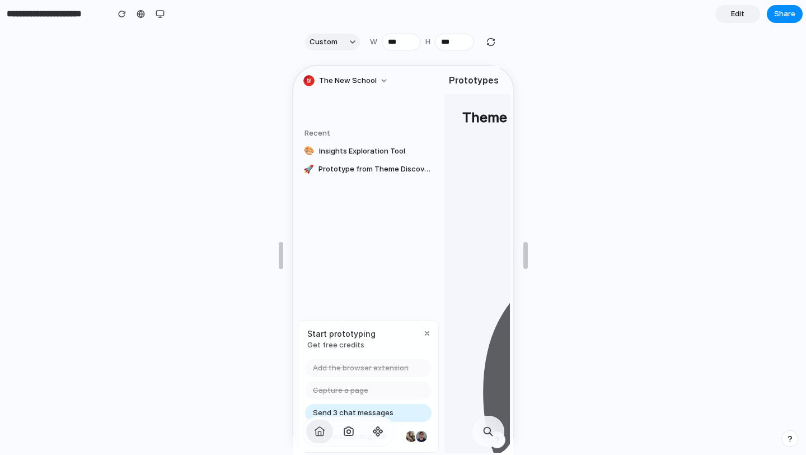
click at [376, 431] on span "button" at bounding box center [376, 429] width 13 height 13
click at [487, 428] on span at bounding box center [486, 429] width 13 height 13
click at [490, 429] on span at bounding box center [486, 429] width 13 height 13
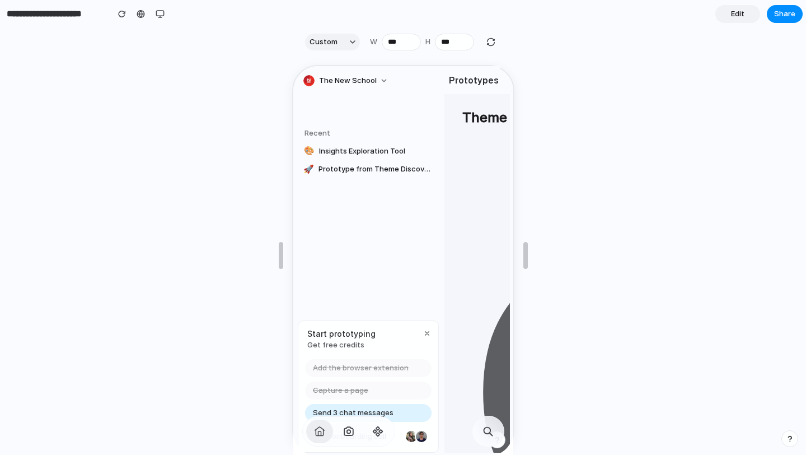
drag, startPoint x: 472, startPoint y: 120, endPoint x: 415, endPoint y: 120, distance: 56.6
click at [415, 120] on div "The New School Prototypes Captures Recent 🎨 Insights Exploration Tool 🚀 Prototy…" at bounding box center [402, 260] width 220 height 390
click at [120, 12] on div "button" at bounding box center [122, 14] width 8 height 8
click at [518, 109] on div at bounding box center [403, 255] width 806 height 399
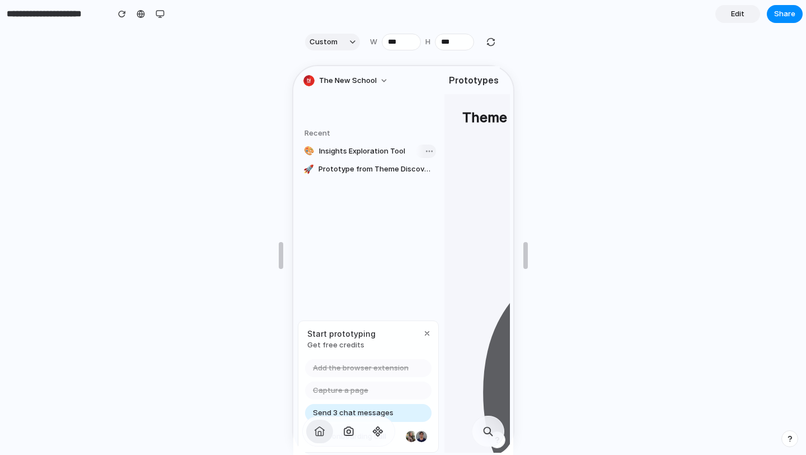
click at [370, 146] on span "Insights Exploration Tool" at bounding box center [374, 149] width 115 height 11
drag, startPoint x: 426, startPoint y: 146, endPoint x: 454, endPoint y: 153, distance: 28.4
click at [454, 153] on div "The New School Prototypes Captures Recent 🎨 Insights Exploration Tool 🚀 Prototy…" at bounding box center [402, 260] width 220 height 390
click at [425, 146] on div at bounding box center [427, 149] width 13 height 13
drag, startPoint x: 392, startPoint y: 151, endPoint x: 468, endPoint y: 204, distance: 92.4
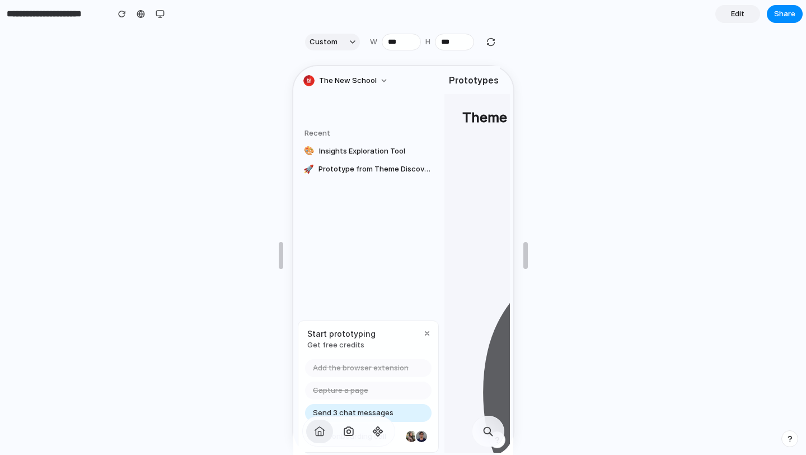
click at [468, 205] on div "The New School Prototypes Captures Recent 🎨 Insights Exploration Tool 🚀 Prototy…" at bounding box center [402, 260] width 220 height 390
click at [428, 166] on div at bounding box center [427, 167] width 13 height 13
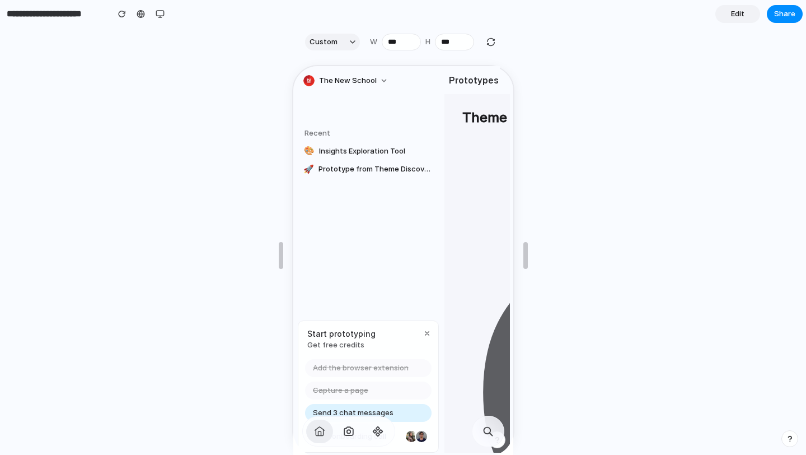
drag, startPoint x: 412, startPoint y: 164, endPoint x: 410, endPoint y: 232, distance: 68.3
click at [410, 232] on div "Prototypes Captures Recent 🎨 Insights Exploration Tool 🚀 Prototype from Theme D…" at bounding box center [367, 194] width 151 height 258
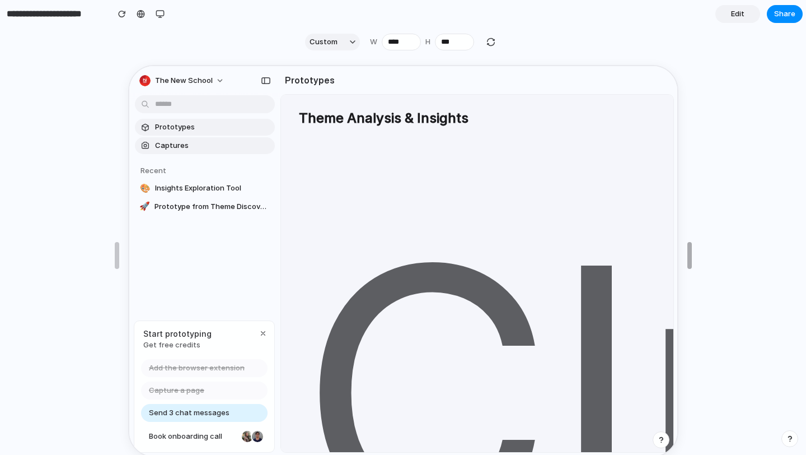
type input "****"
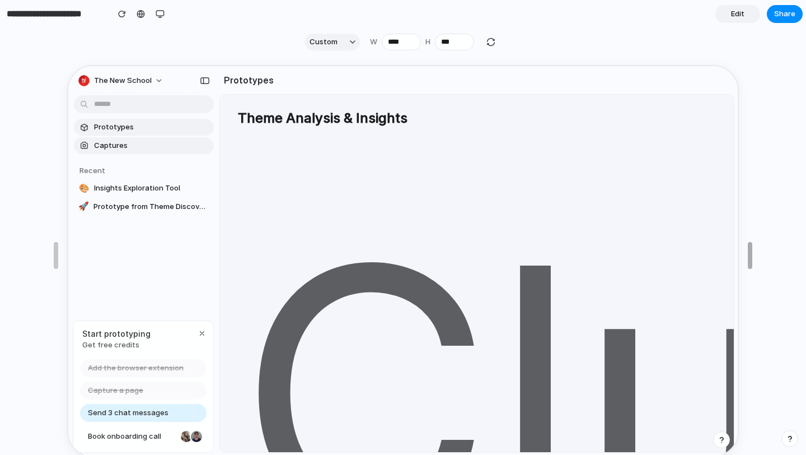
drag, startPoint x: 527, startPoint y: 259, endPoint x: 794, endPoint y: 255, distance: 267.1
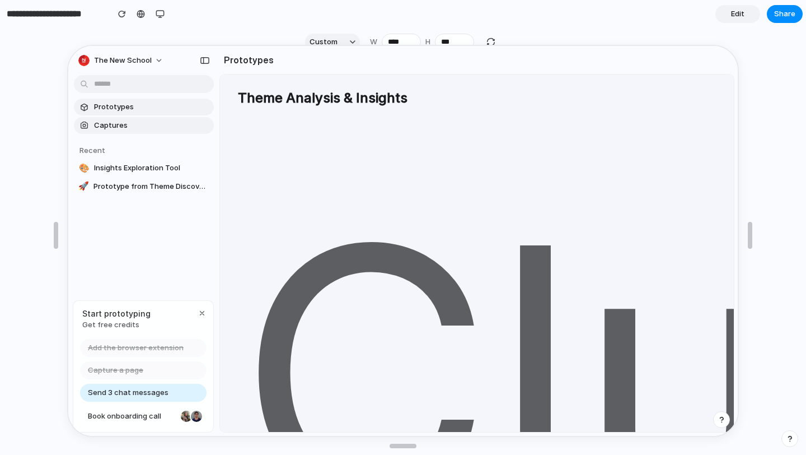
click at [744, 17] on span "Edit" at bounding box center [737, 13] width 13 height 11
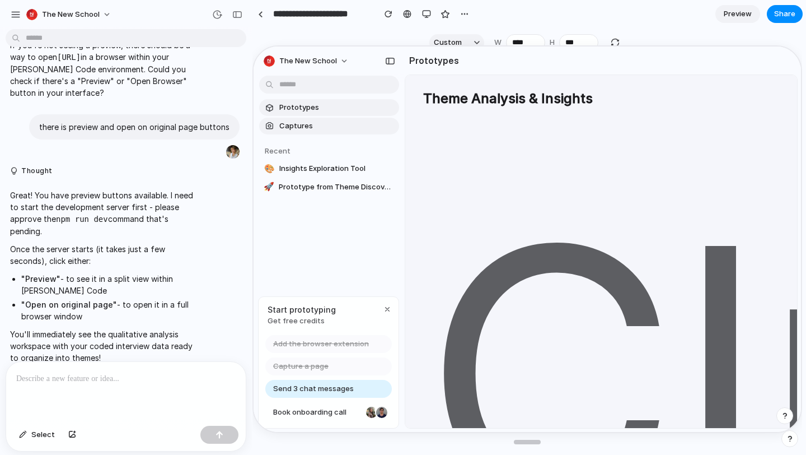
click at [86, 385] on p at bounding box center [125, 378] width 219 height 13
click at [14, 11] on div "button" at bounding box center [16, 15] width 10 height 10
click at [169, 18] on div "The New School" at bounding box center [126, 13] width 252 height 27
click at [69, 380] on p at bounding box center [125, 378] width 219 height 13
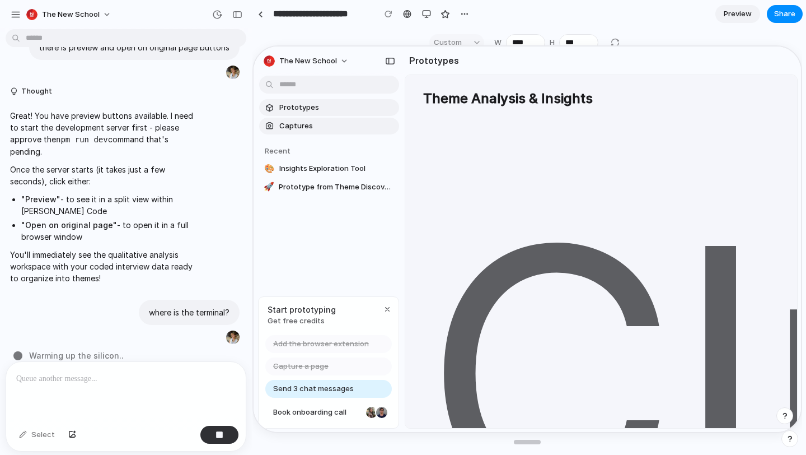
click at [786, 436] on div "button" at bounding box center [790, 438] width 8 height 8
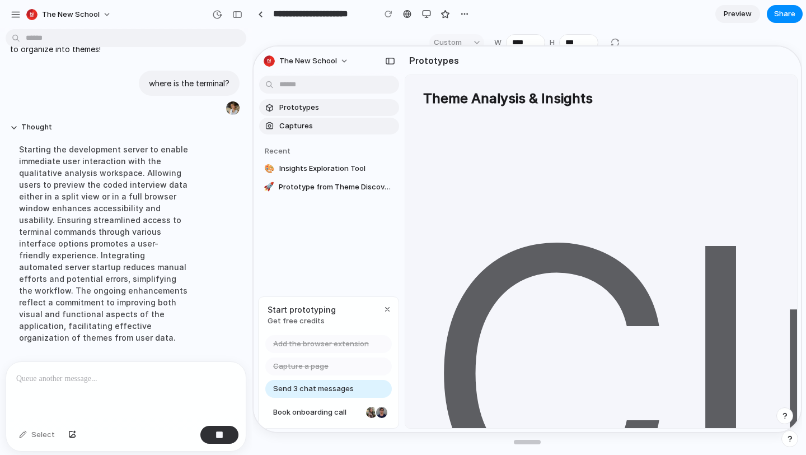
scroll to position [1832, 0]
click at [60, 391] on div at bounding box center [126, 391] width 240 height 59
drag, startPoint x: 349, startPoint y: 432, endPoint x: 352, endPoint y: 353, distance: 79.0
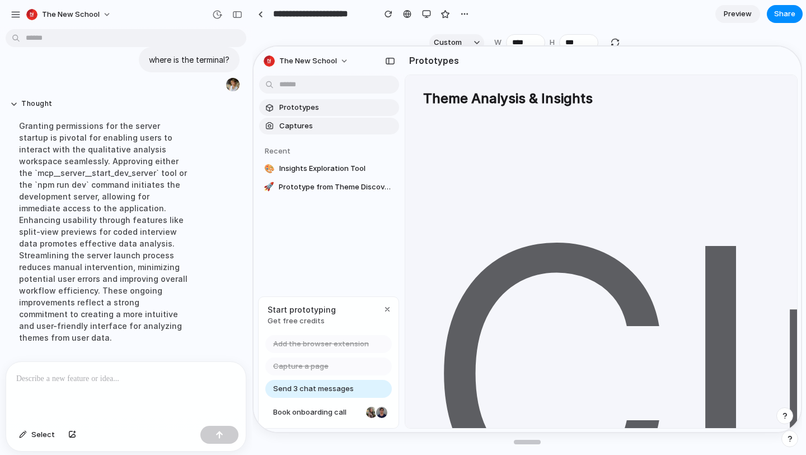
scroll to position [2004, 0]
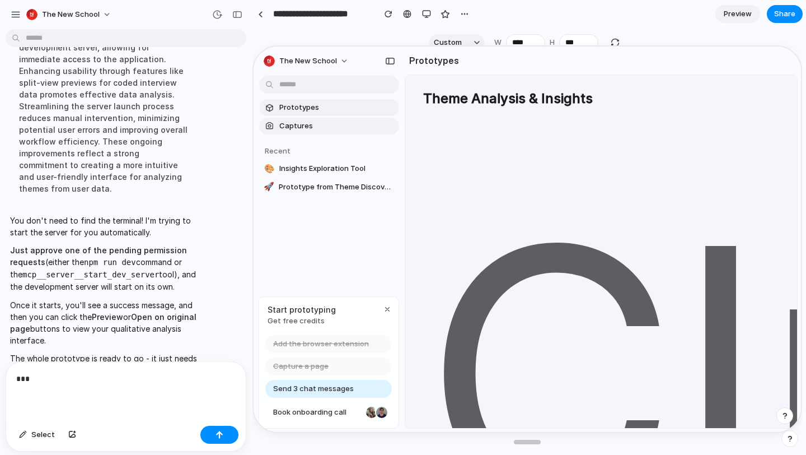
click at [43, 376] on p "***" at bounding box center [125, 378] width 219 height 13
click at [294, 385] on span "Send 3 chat messages" at bounding box center [312, 387] width 81 height 11
click at [304, 387] on span "Send 3 chat messages" at bounding box center [312, 387] width 81 height 11
click at [304, 123] on span "Captures" at bounding box center [335, 124] width 115 height 11
click at [309, 104] on span "Prototypes" at bounding box center [335, 106] width 115 height 11
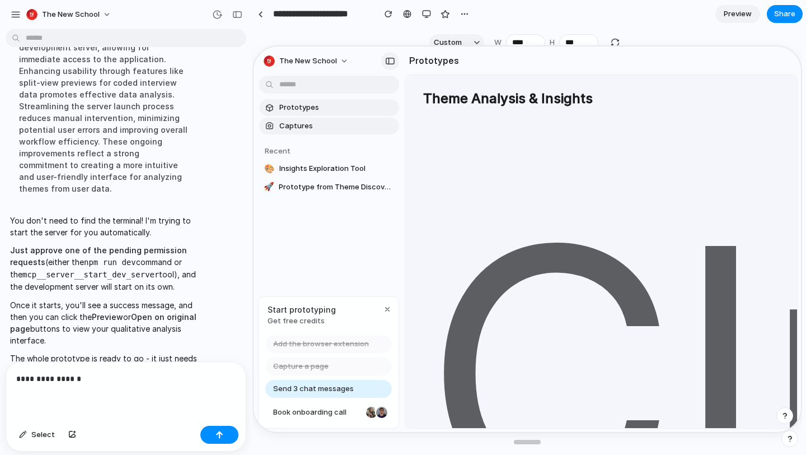
click at [387, 58] on div "button" at bounding box center [389, 60] width 10 height 8
click at [473, 41] on div at bounding box center [528, 233] width 550 height 394
click at [90, 372] on p "**********" at bounding box center [125, 378] width 219 height 13
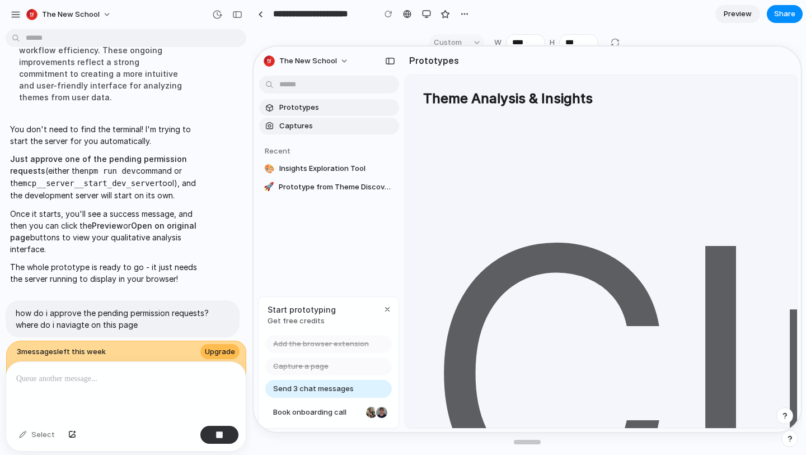
scroll to position [2095, 0]
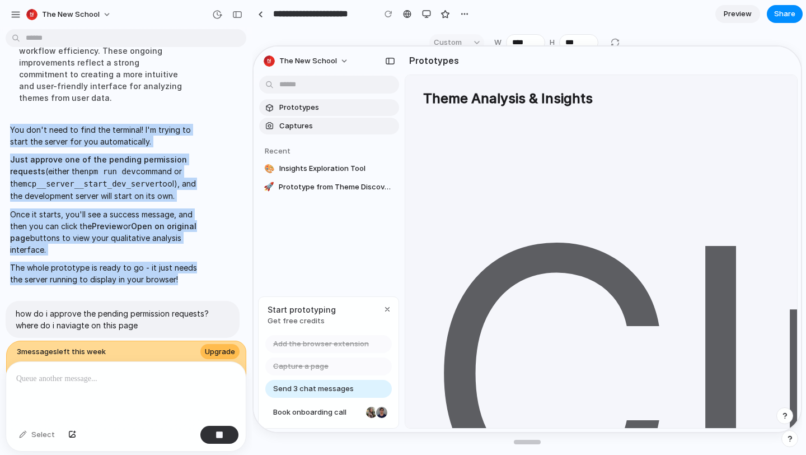
drag, startPoint x: 184, startPoint y: 255, endPoint x: 12, endPoint y: 97, distance: 232.6
click at [12, 117] on div "You don't need to find the terminal! I'm trying to start the server for you aut…" at bounding box center [104, 204] width 196 height 175
copy span "You don't need to find the terminal! I'm trying to start the server for you aut…"
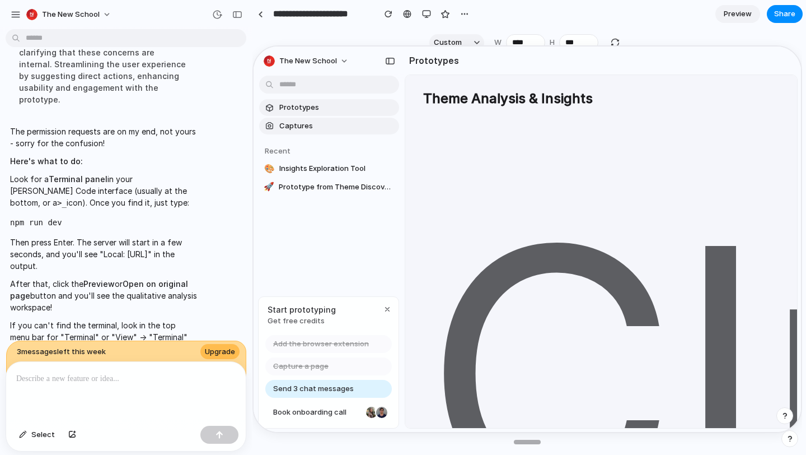
scroll to position [0, 0]
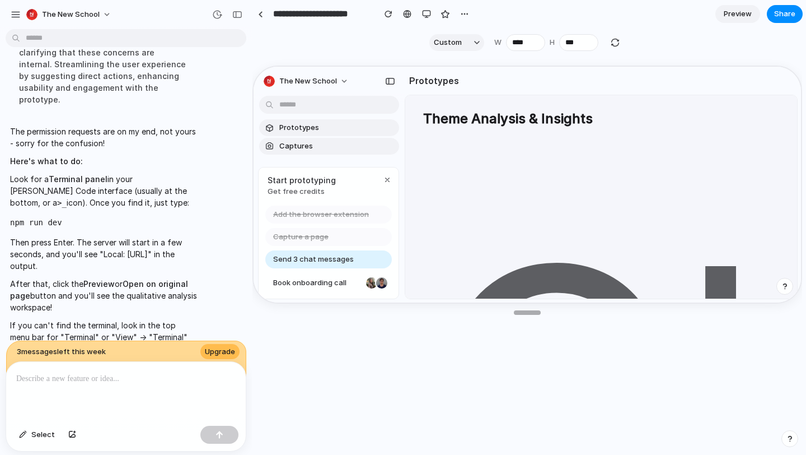
type input "***"
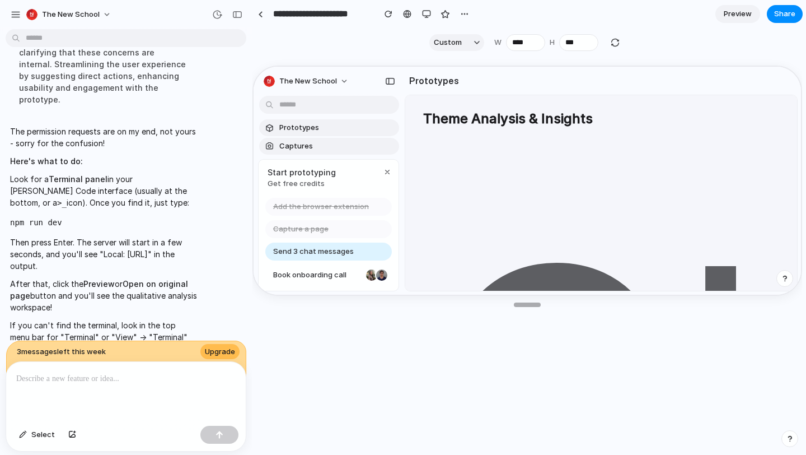
drag, startPoint x: 522, startPoint y: 438, endPoint x: 524, endPoint y: 268, distance: 170.2
click at [478, 405] on div at bounding box center [528, 254] width 550 height 394
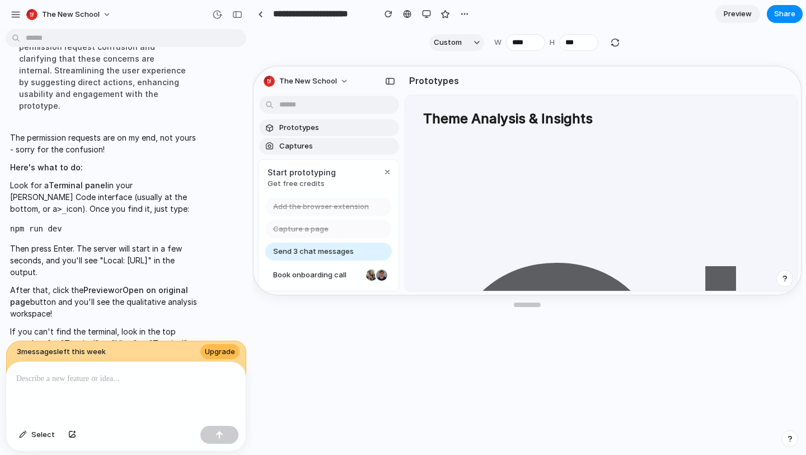
scroll to position [2310, 0]
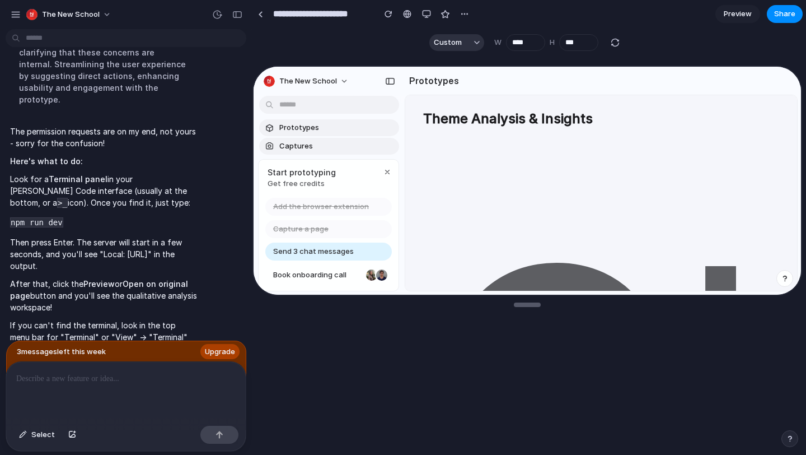
click at [403, 227] on div at bounding box center [403, 227] width 0 height 0
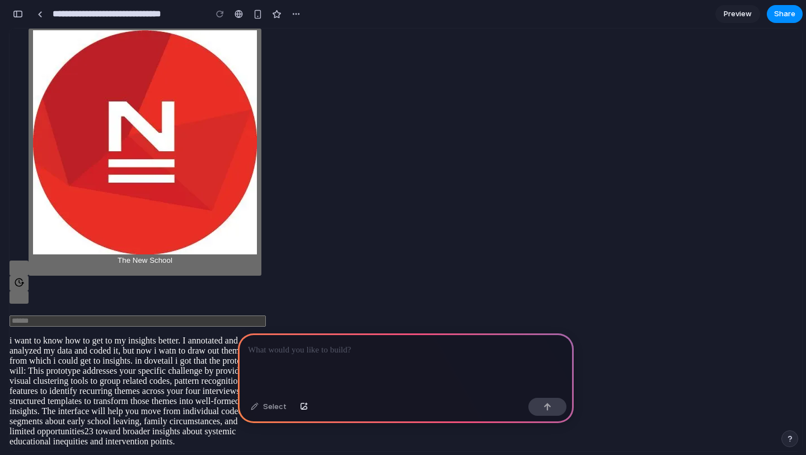
scroll to position [2231, 0]
drag, startPoint x: 194, startPoint y: 3217, endPoint x: 170, endPoint y: 3217, distance: 23.5
drag, startPoint x: 158, startPoint y: 3214, endPoint x: 149, endPoint y: 3210, distance: 9.3
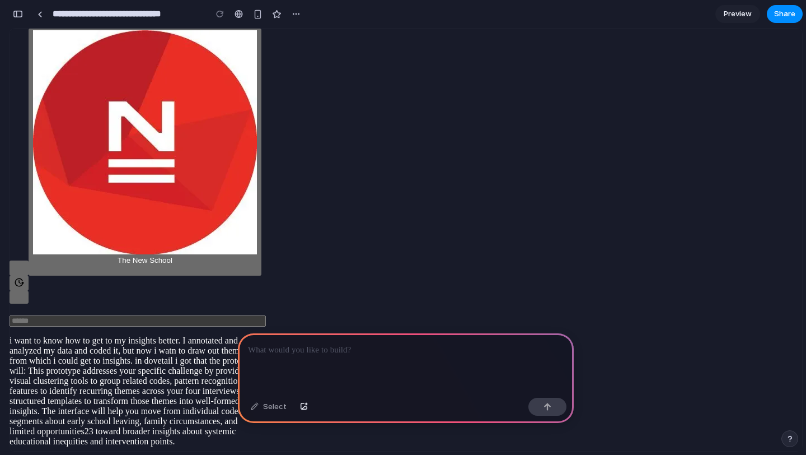
click at [24, 277] on div "button" at bounding box center [19, 283] width 10 height 12
click at [41, 16] on div at bounding box center [40, 14] width 5 height 6
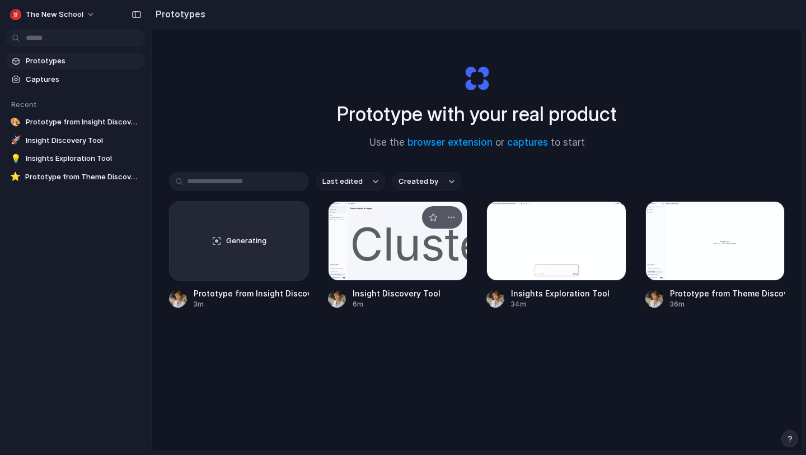
click at [390, 239] on div at bounding box center [398, 241] width 140 height 80
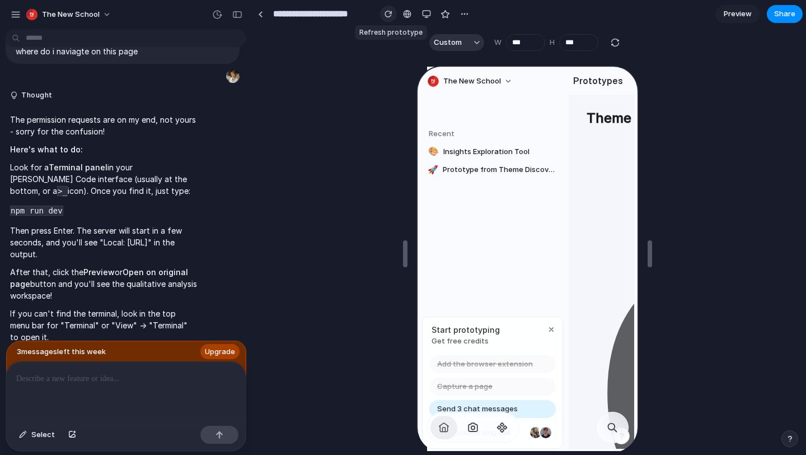
click at [389, 13] on div "button" at bounding box center [389, 14] width 8 height 8
click at [756, 74] on div at bounding box center [528, 254] width 550 height 394
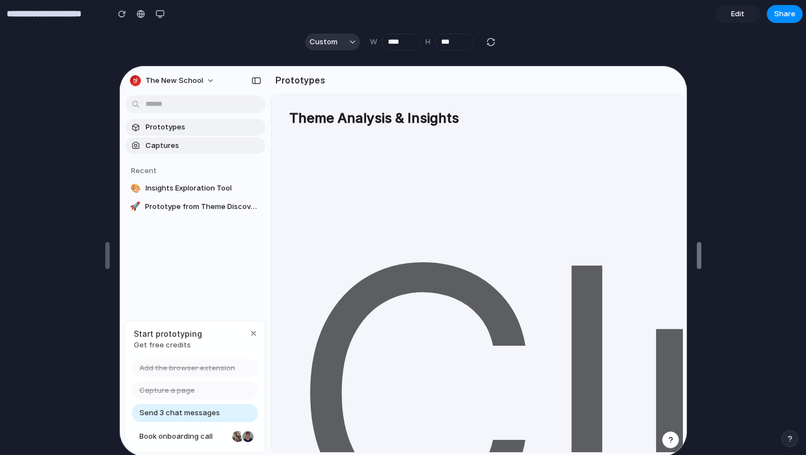
type input "****"
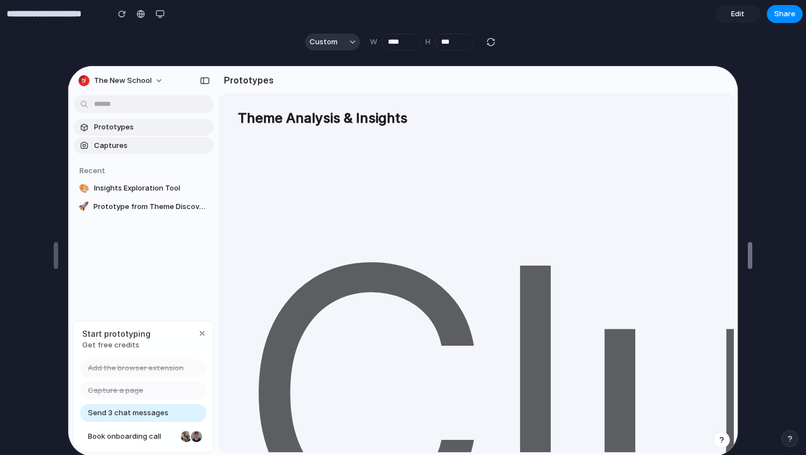
drag, startPoint x: 529, startPoint y: 248, endPoint x: 795, endPoint y: 237, distance: 266.2
click at [736, 12] on span "Edit" at bounding box center [737, 13] width 13 height 11
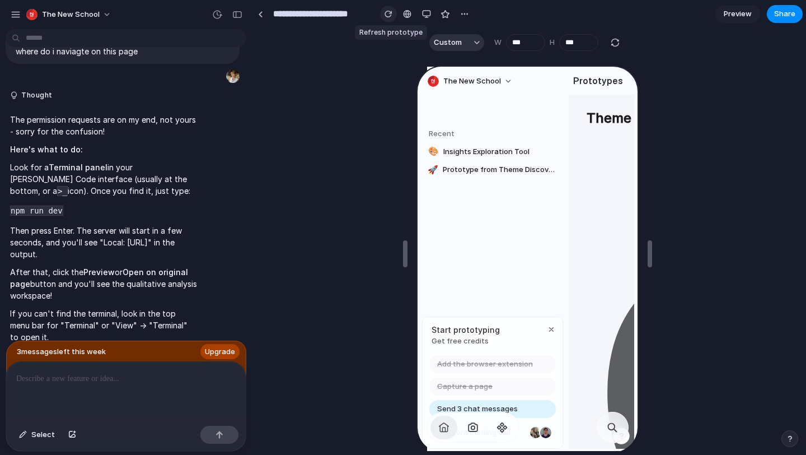
click at [387, 16] on div "button" at bounding box center [389, 14] width 8 height 8
click at [76, 387] on div at bounding box center [126, 391] width 240 height 59
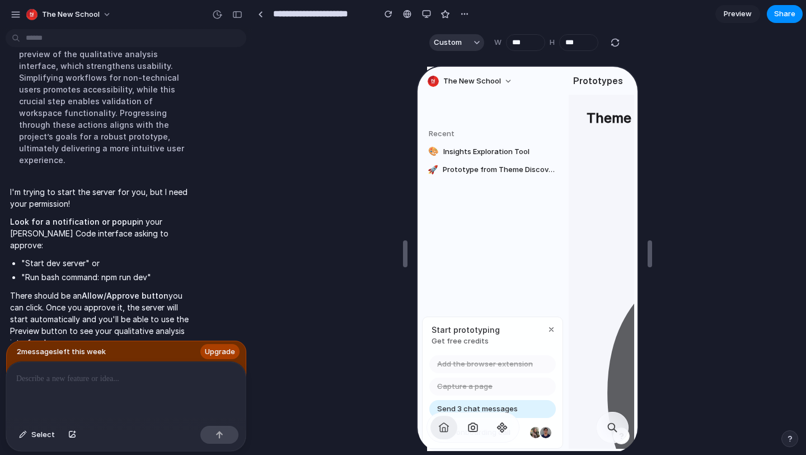
scroll to position [0, 0]
click at [325, 112] on div at bounding box center [528, 254] width 550 height 394
click at [498, 166] on span "Prototype from Theme Discovery Interface" at bounding box center [499, 168] width 116 height 11
click at [510, 145] on span "Insights Exploration Tool" at bounding box center [499, 150] width 115 height 11
click at [494, 405] on span "Send 3 chat messages" at bounding box center [476, 407] width 81 height 11
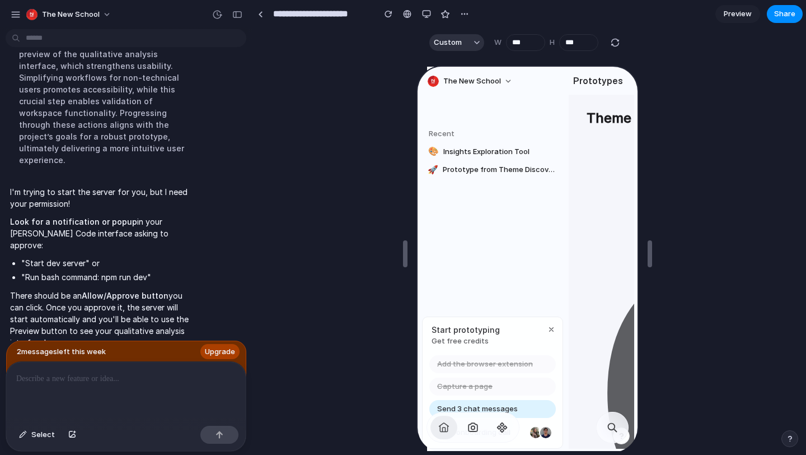
scroll to position [31, 0]
click at [451, 405] on span "Send 3 chat messages" at bounding box center [476, 407] width 81 height 11
click at [552, 325] on div "button" at bounding box center [549, 328] width 9 height 9
click at [611, 428] on span at bounding box center [610, 425] width 13 height 13
click at [789, 433] on button "button" at bounding box center [790, 438] width 17 height 17
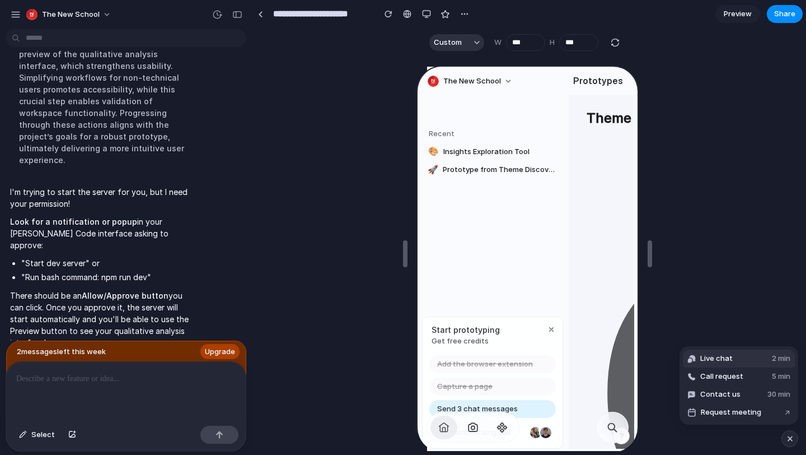
click at [728, 358] on span "Live chat" at bounding box center [716, 358] width 32 height 11
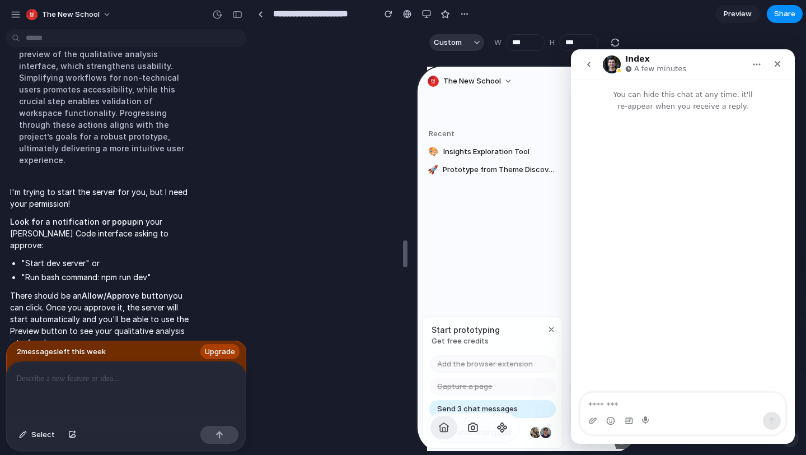
scroll to position [0, 0]
drag, startPoint x: 626, startPoint y: 403, endPoint x: 558, endPoint y: 403, distance: 68.3
click at [571, 403] on html "**********" at bounding box center [683, 246] width 224 height 394
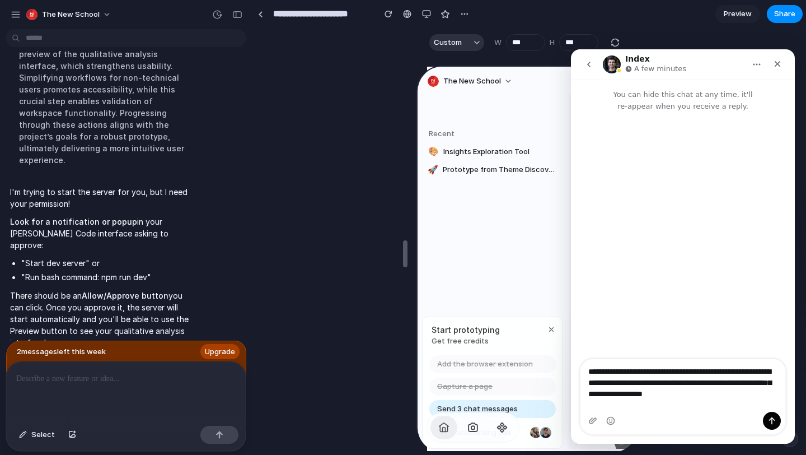
click at [644, 393] on textarea "**********" at bounding box center [683, 379] width 205 height 41
type textarea "**********"
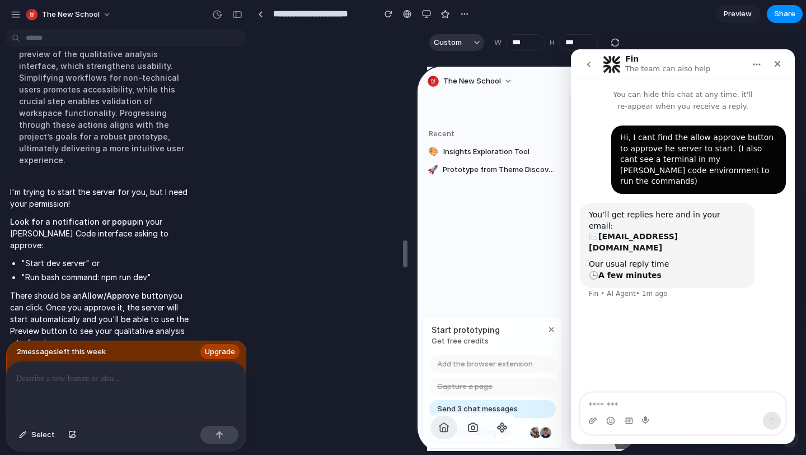
click at [759, 60] on icon "Home" at bounding box center [757, 64] width 9 height 9
click at [775, 60] on icon "Close" at bounding box center [777, 63] width 9 height 9
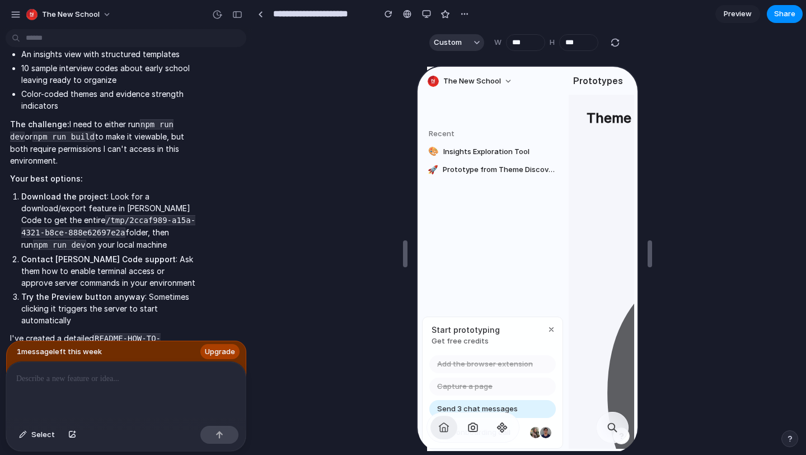
scroll to position [25, 0]
click at [525, 41] on input "***" at bounding box center [525, 42] width 39 height 17
type input "***"
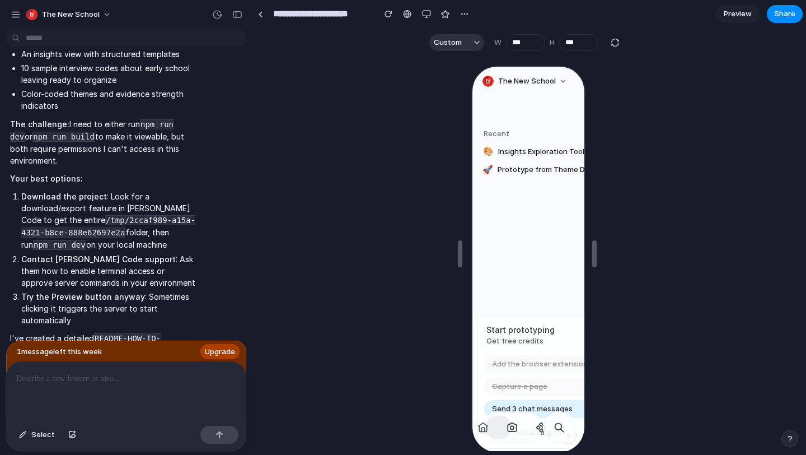
click at [722, 19] on link "Preview" at bounding box center [738, 14] width 45 height 18
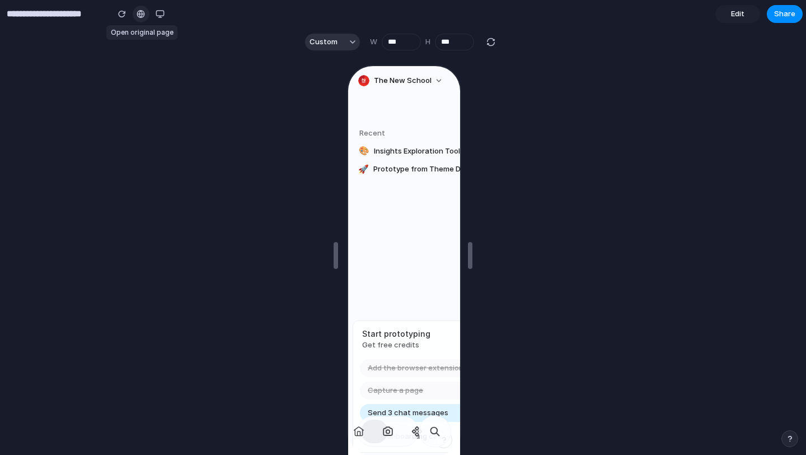
click at [140, 14] on div at bounding box center [141, 14] width 8 height 9
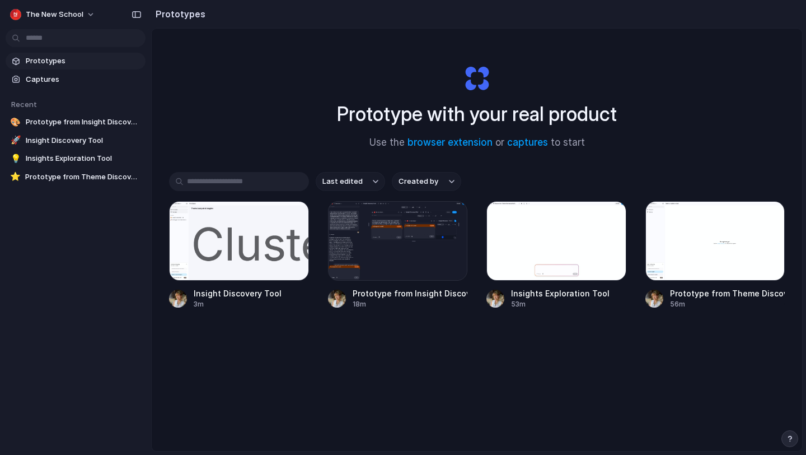
click at [352, 182] on span "Last edited" at bounding box center [343, 181] width 40 height 11
click at [333, 143] on div "Last edited Last created Alphabetical" at bounding box center [403, 227] width 806 height 455
click at [540, 142] on link "captures" at bounding box center [527, 142] width 41 height 11
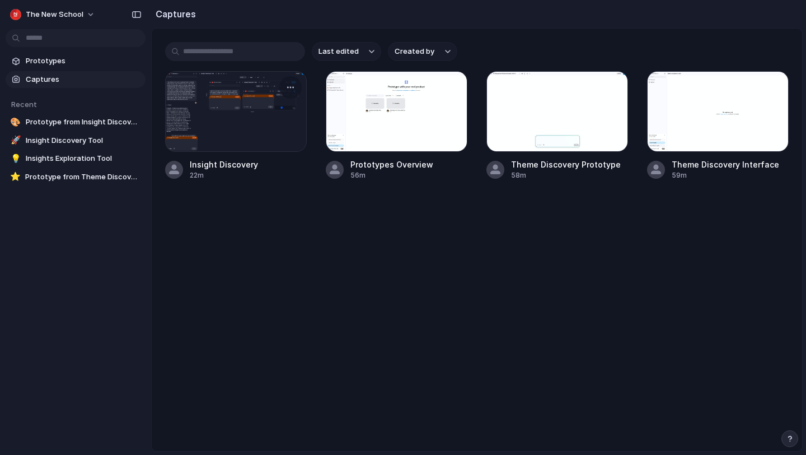
click at [274, 113] on div at bounding box center [236, 111] width 142 height 81
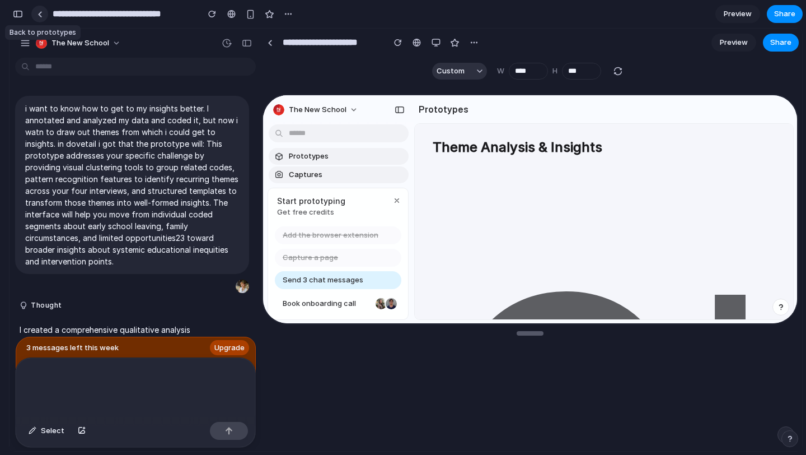
click at [38, 14] on div at bounding box center [40, 14] width 5 height 6
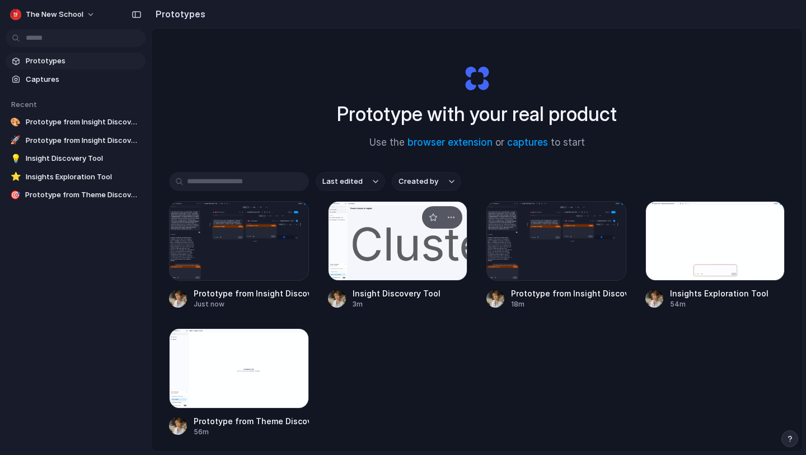
click at [431, 260] on div at bounding box center [398, 241] width 140 height 80
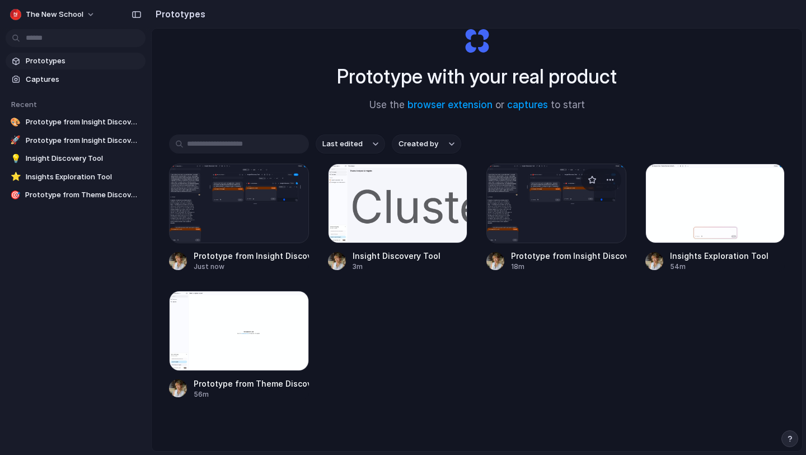
scroll to position [39, 0]
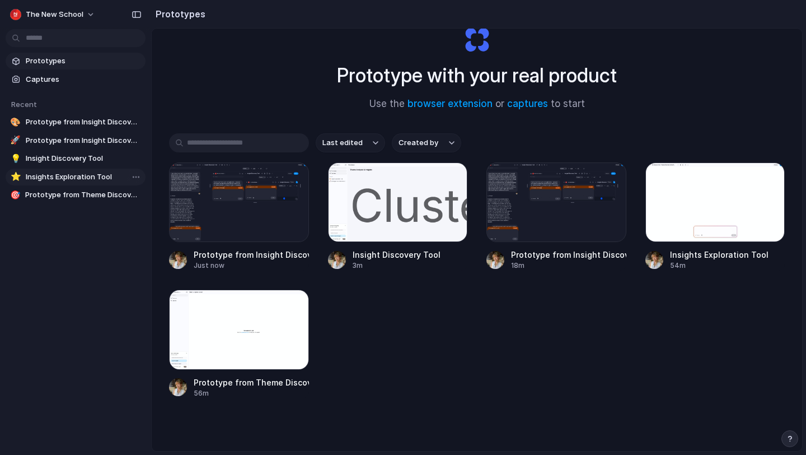
click at [109, 171] on link "⭐ Insights Exploration Tool" at bounding box center [76, 177] width 140 height 17
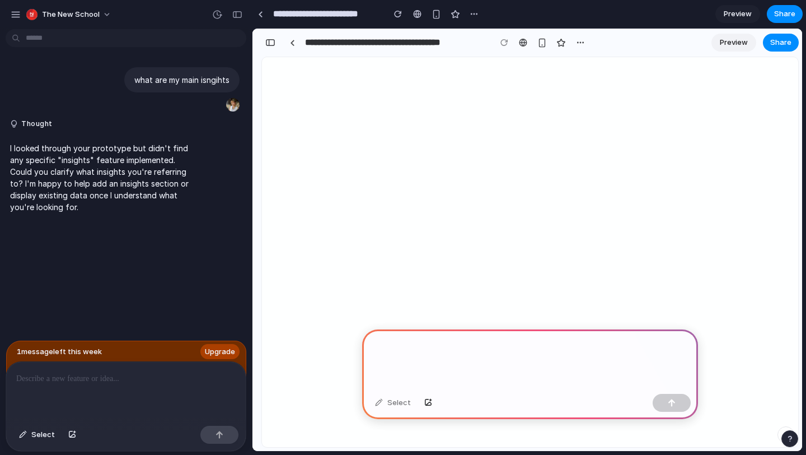
click at [384, 348] on p at bounding box center [530, 345] width 316 height 13
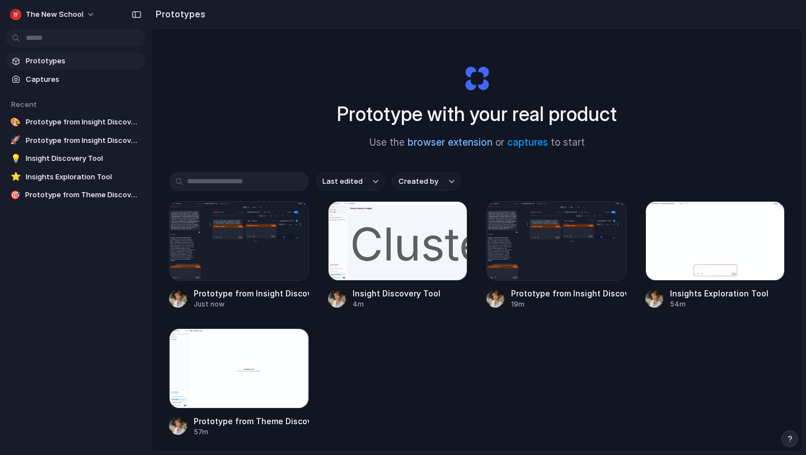
click at [485, 144] on link "browser extension" at bounding box center [450, 142] width 85 height 11
click at [106, 78] on span "Captures" at bounding box center [83, 79] width 115 height 11
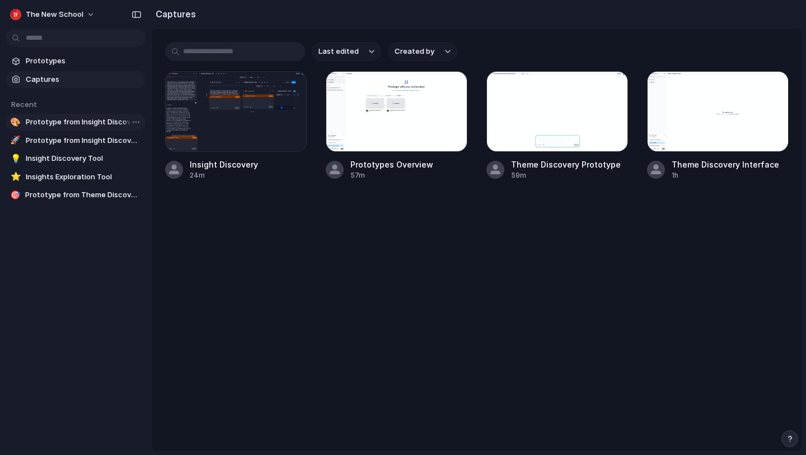
click at [108, 116] on span "Prototype from Insight Discovery" at bounding box center [83, 121] width 115 height 11
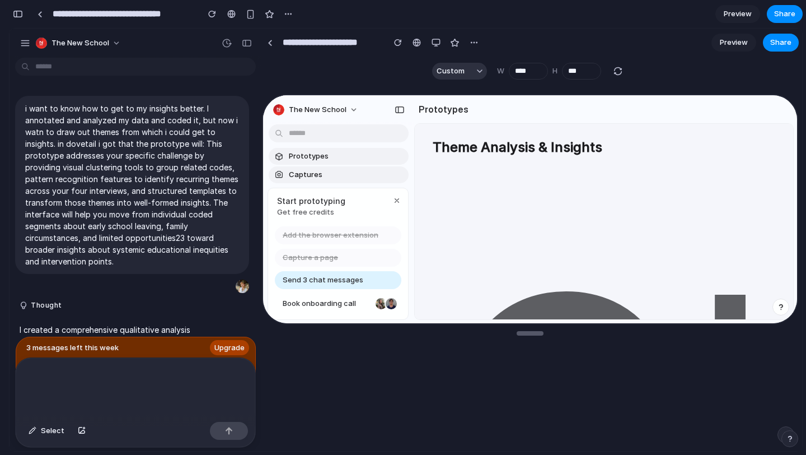
click at [729, 46] on span "Preview" at bounding box center [734, 42] width 28 height 11
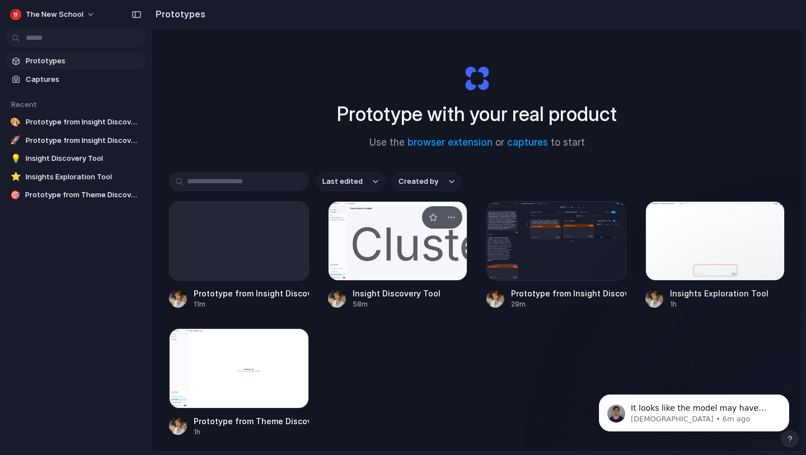
click at [375, 256] on div at bounding box center [398, 241] width 140 height 80
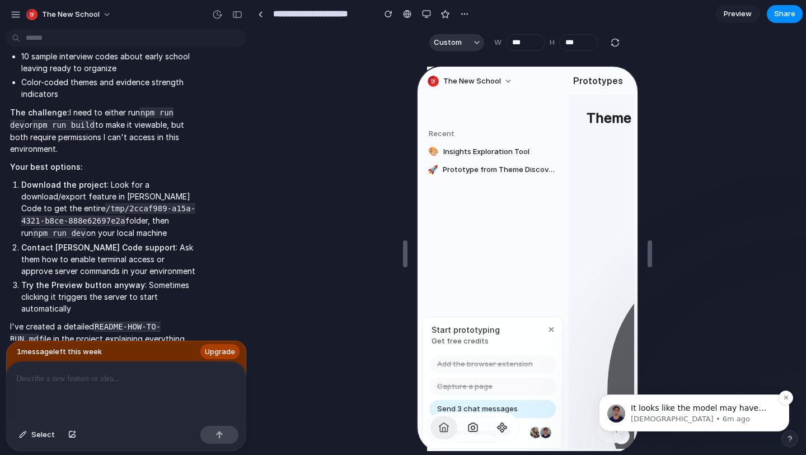
click at [644, 405] on span "It looks like the model may have given you some instructions that are meant as …" at bounding box center [703, 446] width 144 height 87
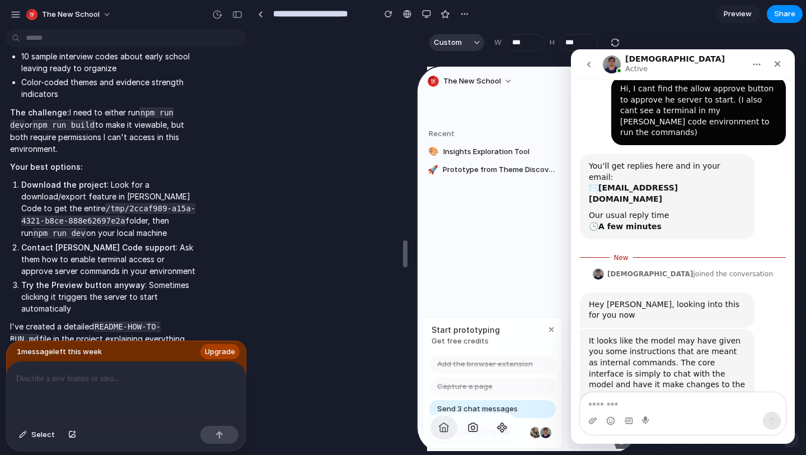
scroll to position [54, 0]
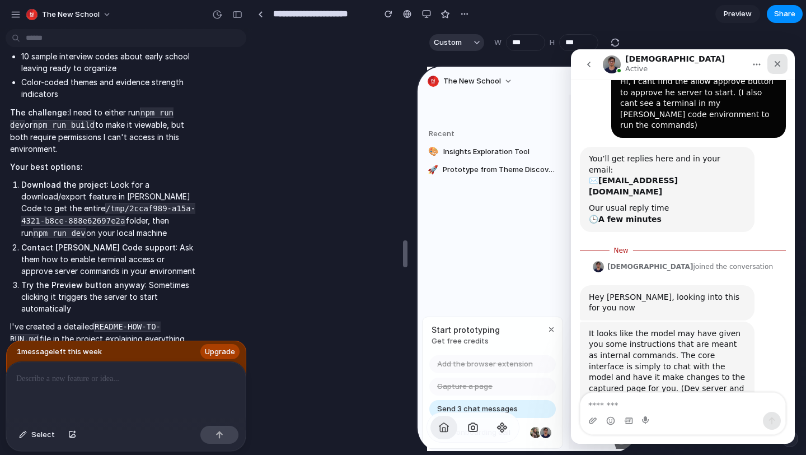
click at [774, 62] on icon "Close" at bounding box center [777, 63] width 9 height 9
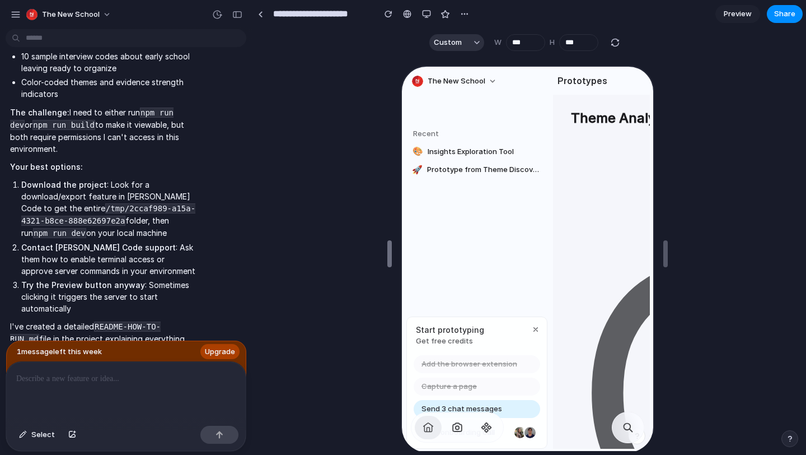
scroll to position [0, 0]
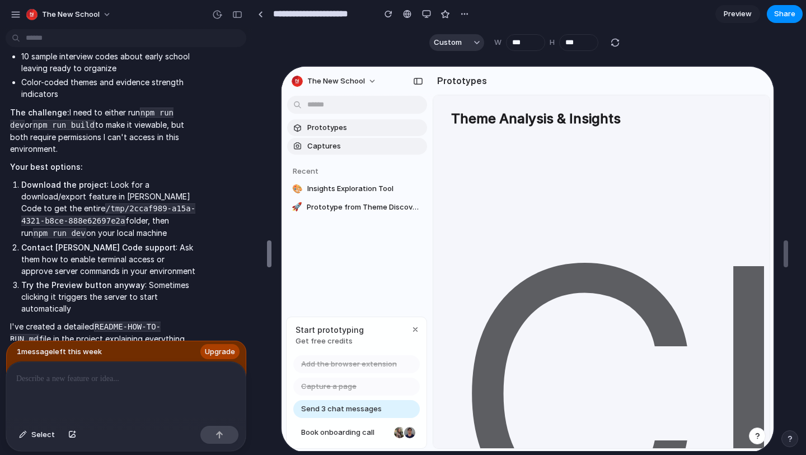
type input "***"
drag, startPoint x: 405, startPoint y: 251, endPoint x: 267, endPoint y: 255, distance: 138.4
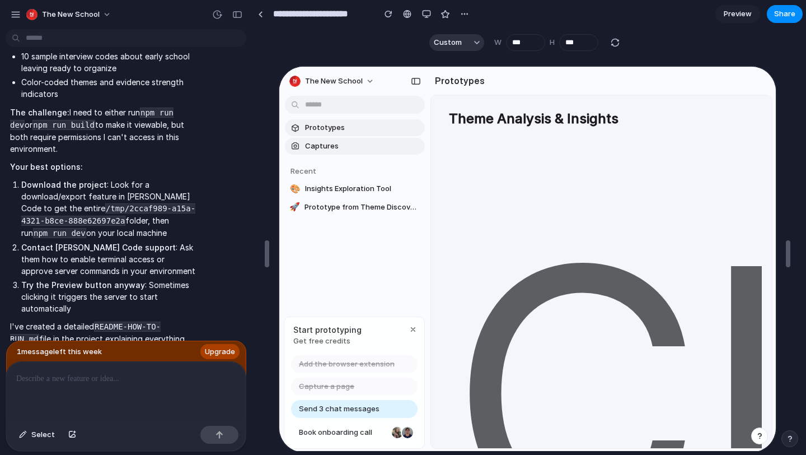
click at [791, 438] on div "button" at bounding box center [790, 438] width 8 height 8
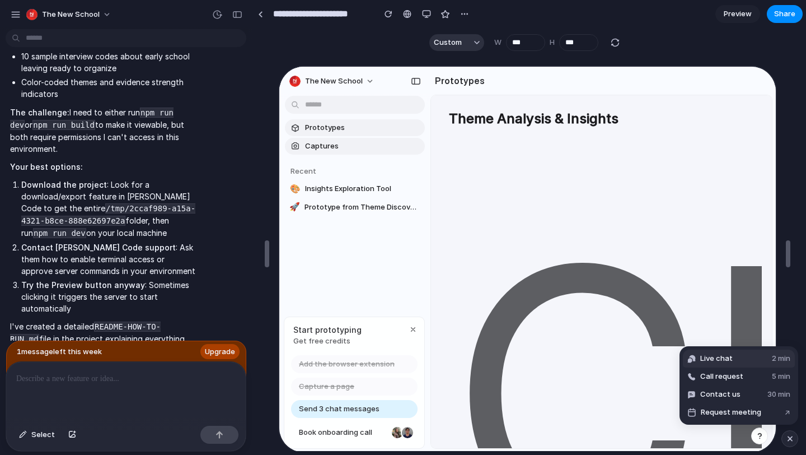
click at [711, 357] on span "Live chat" at bounding box center [716, 358] width 32 height 11
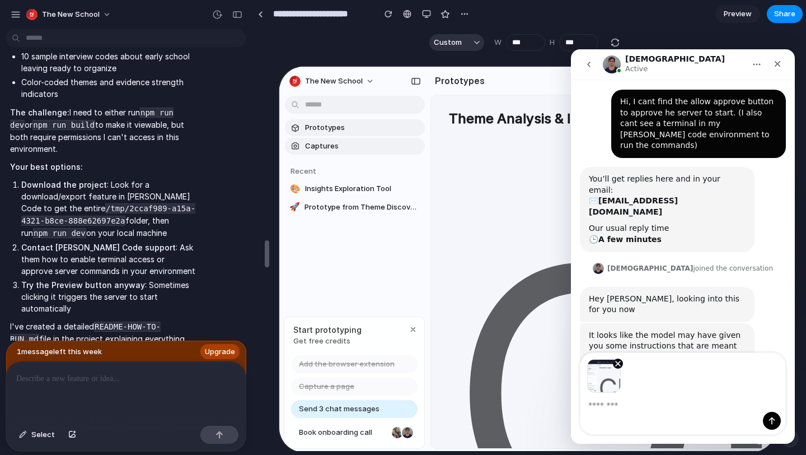
scroll to position [76, 0]
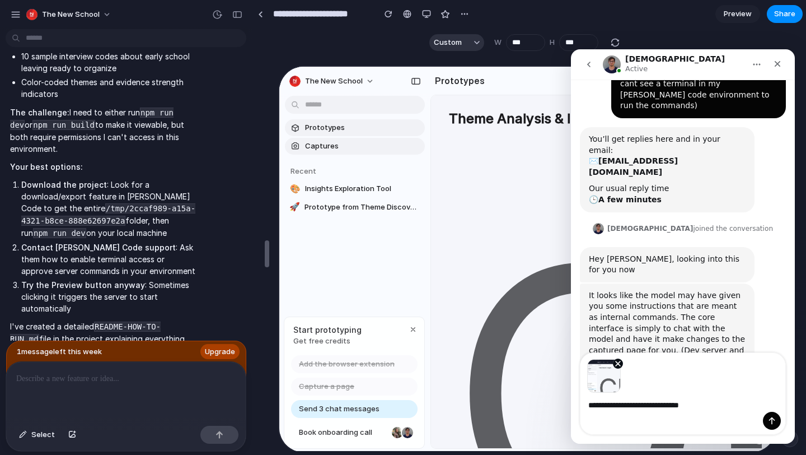
click at [590, 405] on textarea "**********" at bounding box center [683, 401] width 205 height 19
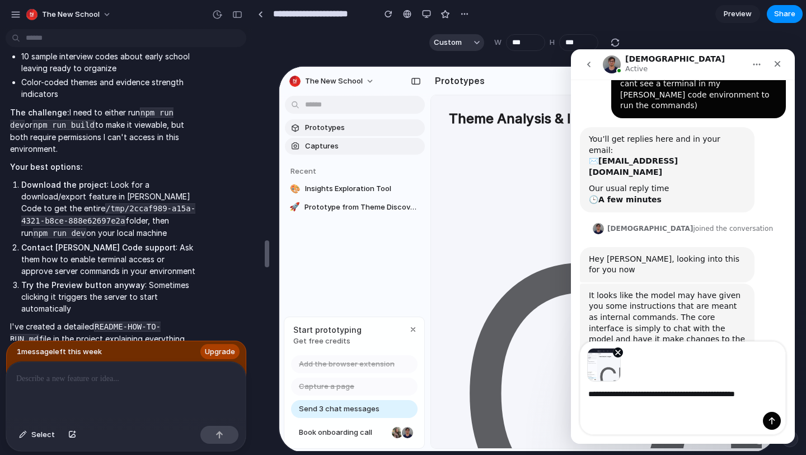
click at [777, 400] on textarea "**********" at bounding box center [683, 390] width 205 height 19
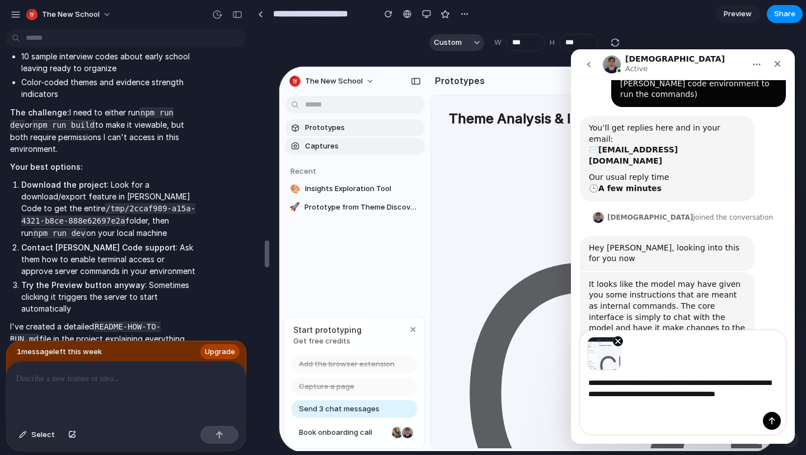
scroll to position [98, 0]
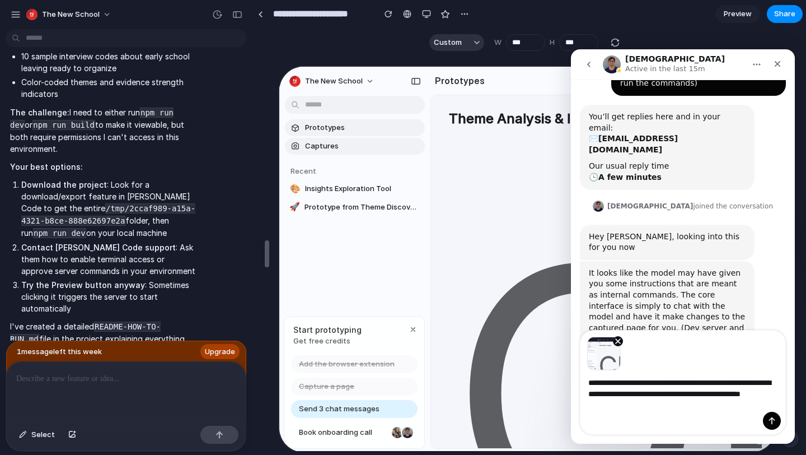
type textarea "**********"
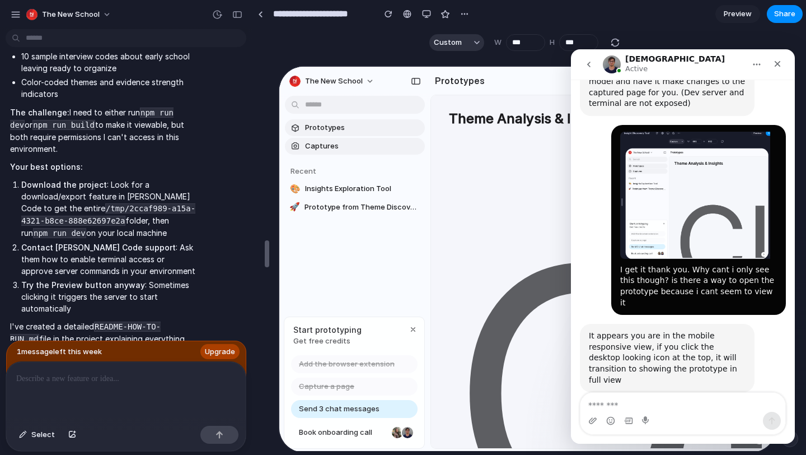
scroll to position [333, 0]
click at [424, 15] on div "button" at bounding box center [426, 14] width 9 height 9
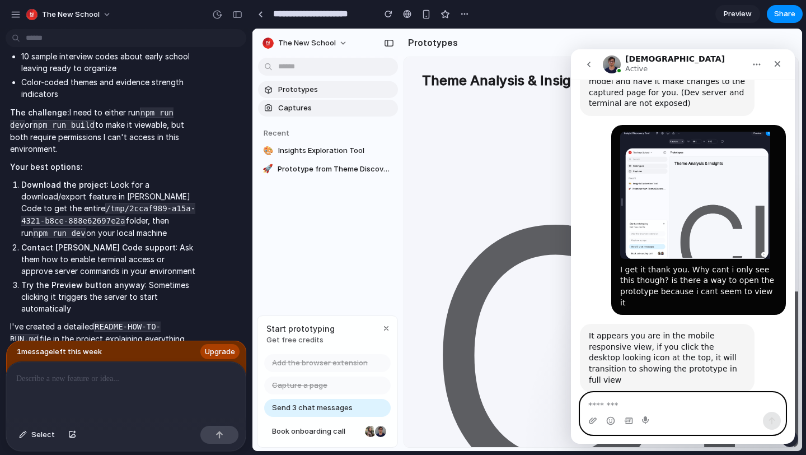
click at [602, 406] on textarea "Message…" at bounding box center [683, 401] width 205 height 19
type textarea "**********"
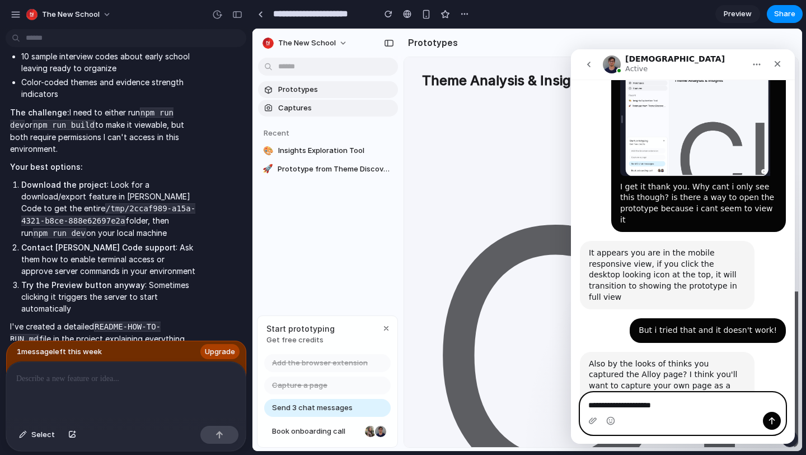
scroll to position [415, 0]
drag, startPoint x: 675, startPoint y: 404, endPoint x: 514, endPoint y: 402, distance: 161.3
click at [571, 402] on html "Christian Active You can hide this chat at any time, it'll re-appear when you r…" at bounding box center [683, 246] width 224 height 394
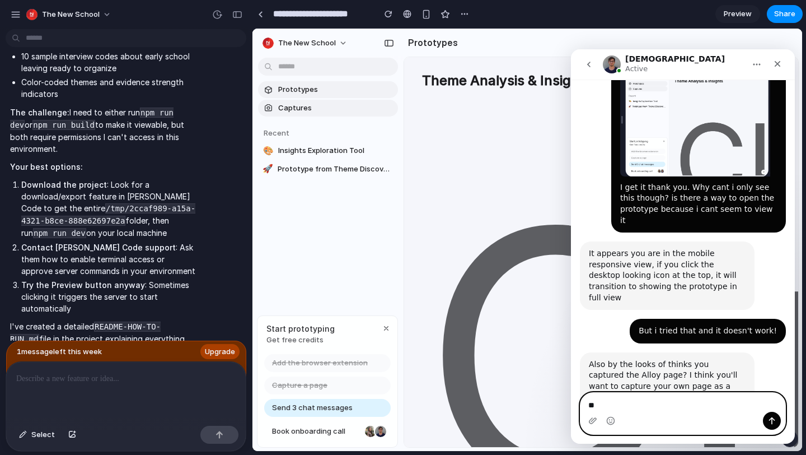
type textarea "***"
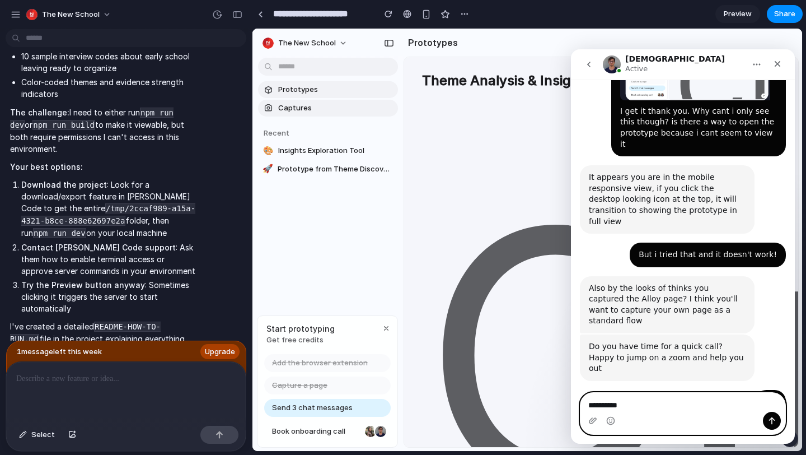
scroll to position [493, 0]
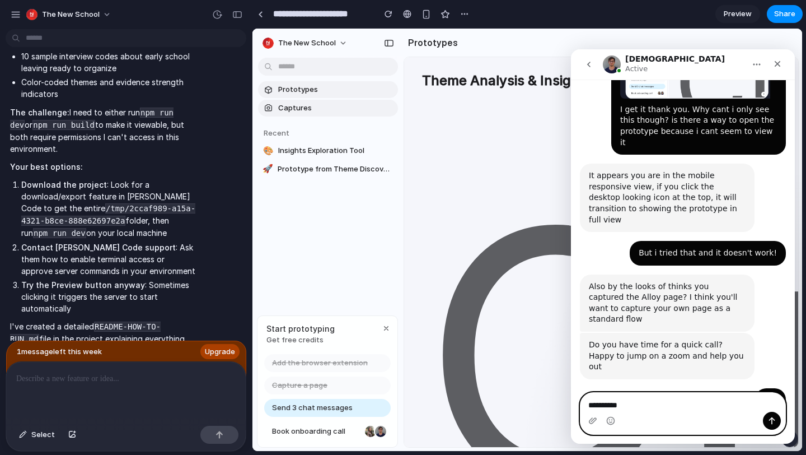
type textarea "**********"
click at [663, 428] on link "https://us06web.zoom.us/j/83372461839?pwd=2XicwylTt4snIimVDzl1THzbZkCy9J.1" at bounding box center [667, 432] width 156 height 9
click at [779, 63] on icon "Close" at bounding box center [777, 63] width 9 height 9
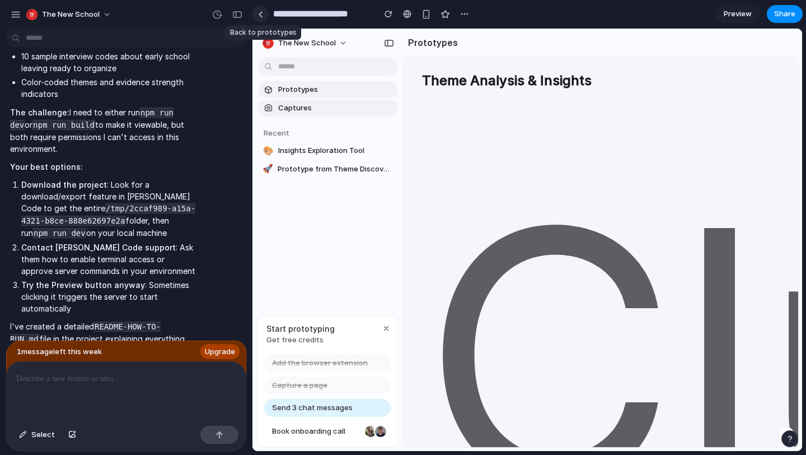
click at [261, 15] on div at bounding box center [260, 14] width 5 height 6
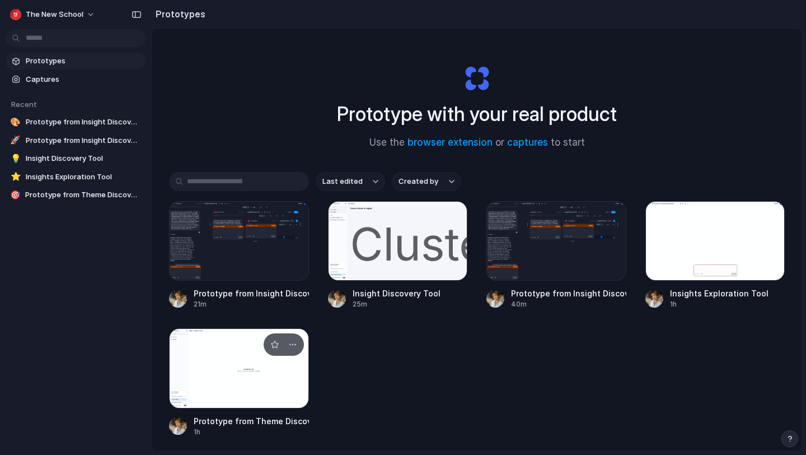
click at [267, 377] on div at bounding box center [239, 368] width 140 height 80
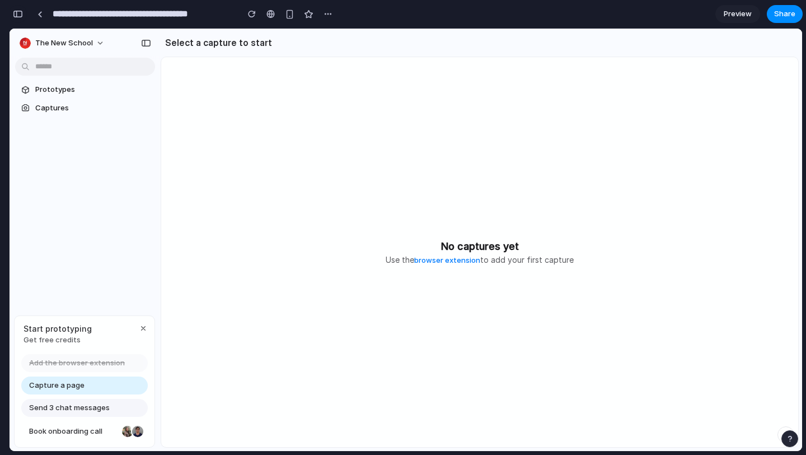
click at [20, 17] on button "button" at bounding box center [18, 14] width 18 height 18
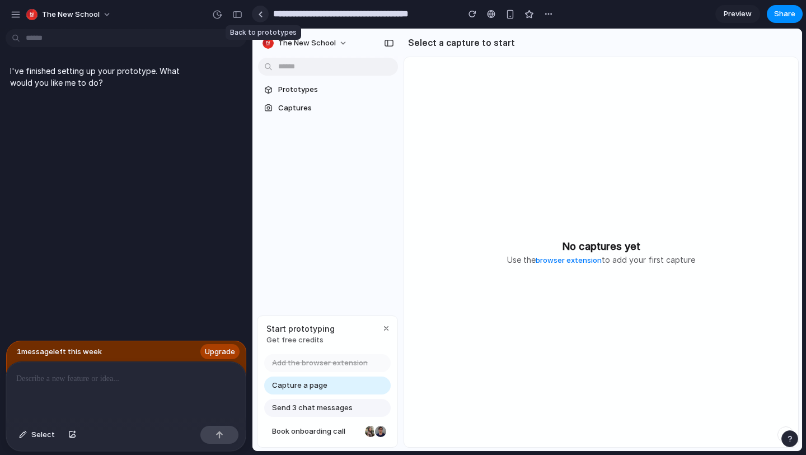
click at [261, 13] on div at bounding box center [260, 14] width 5 height 6
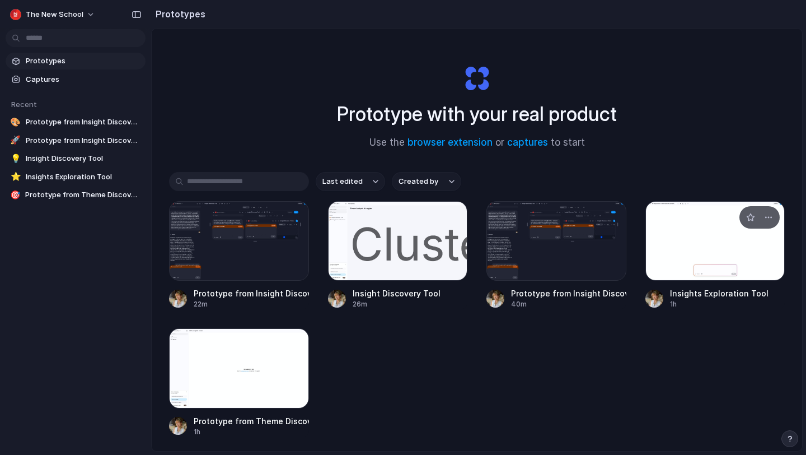
click at [755, 269] on div at bounding box center [716, 241] width 140 height 80
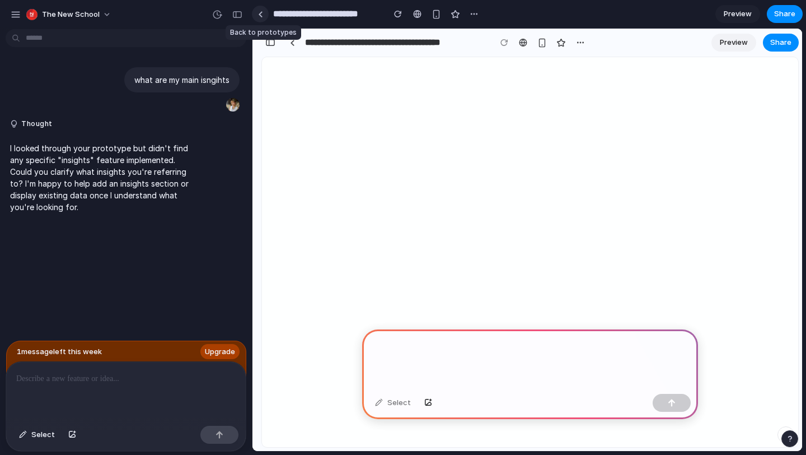
click at [259, 13] on div at bounding box center [260, 14] width 5 height 6
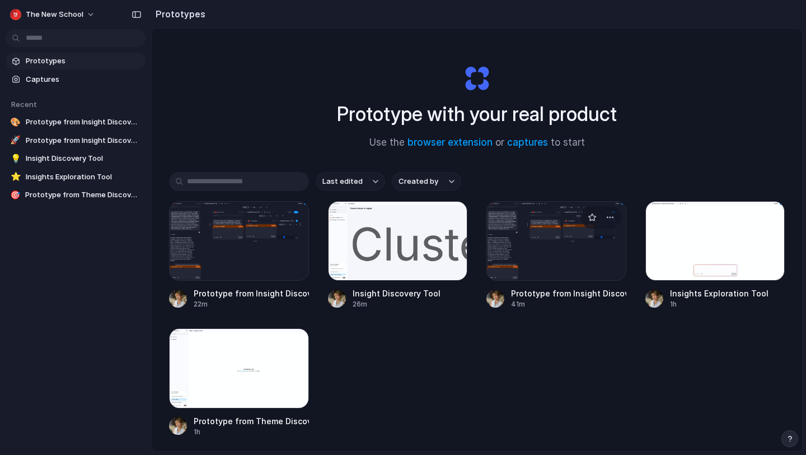
click at [546, 250] on div at bounding box center [557, 241] width 140 height 80
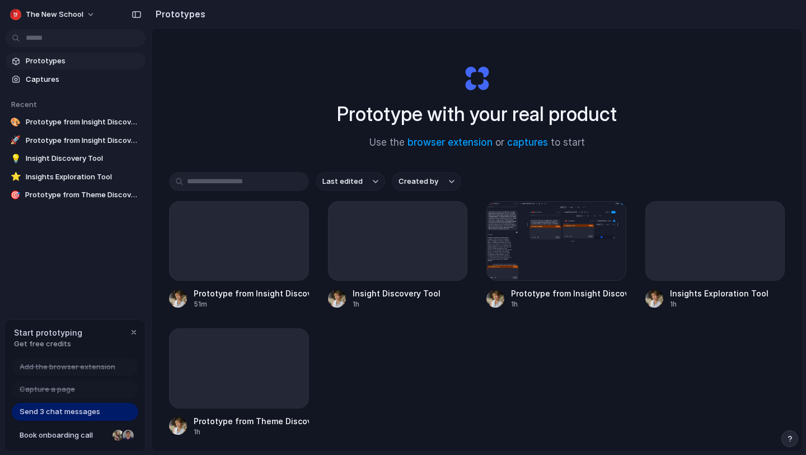
click at [112, 409] on div "Send 3 chat messages" at bounding box center [75, 412] width 127 height 18
click at [788, 438] on div "button" at bounding box center [790, 438] width 8 height 8
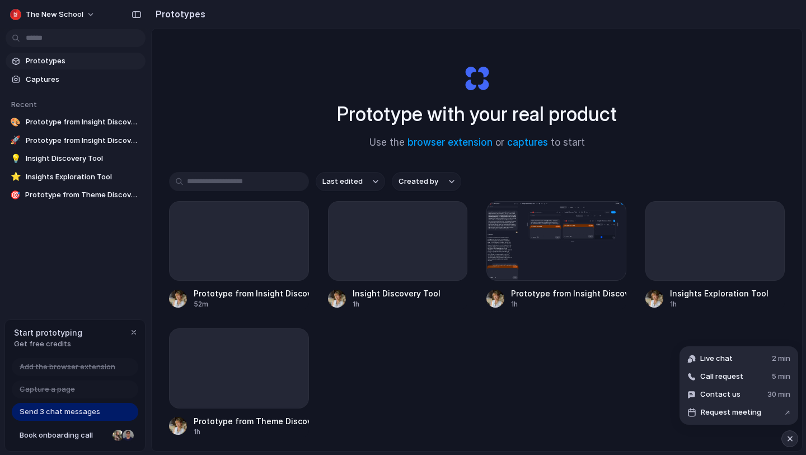
click at [599, 356] on div "Prototype from Insight Discovery 52m Insight Discovery Tool 1h Prototype from I…" at bounding box center [477, 319] width 616 height 236
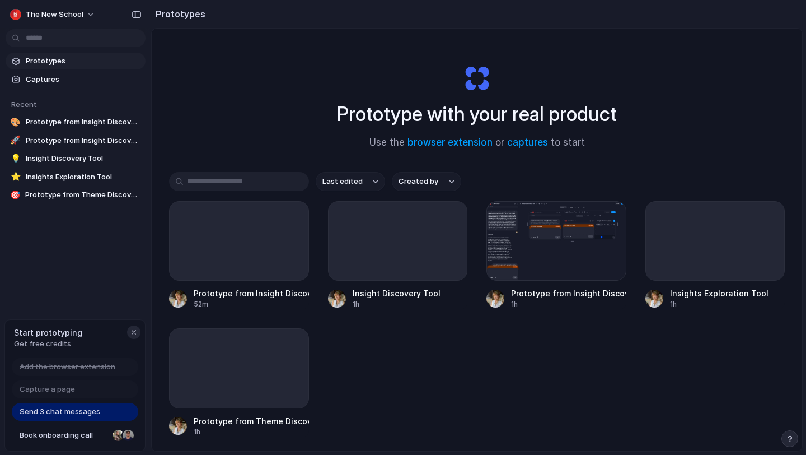
click at [133, 329] on div "button" at bounding box center [133, 332] width 9 height 9
